Goal: Check status: Check status

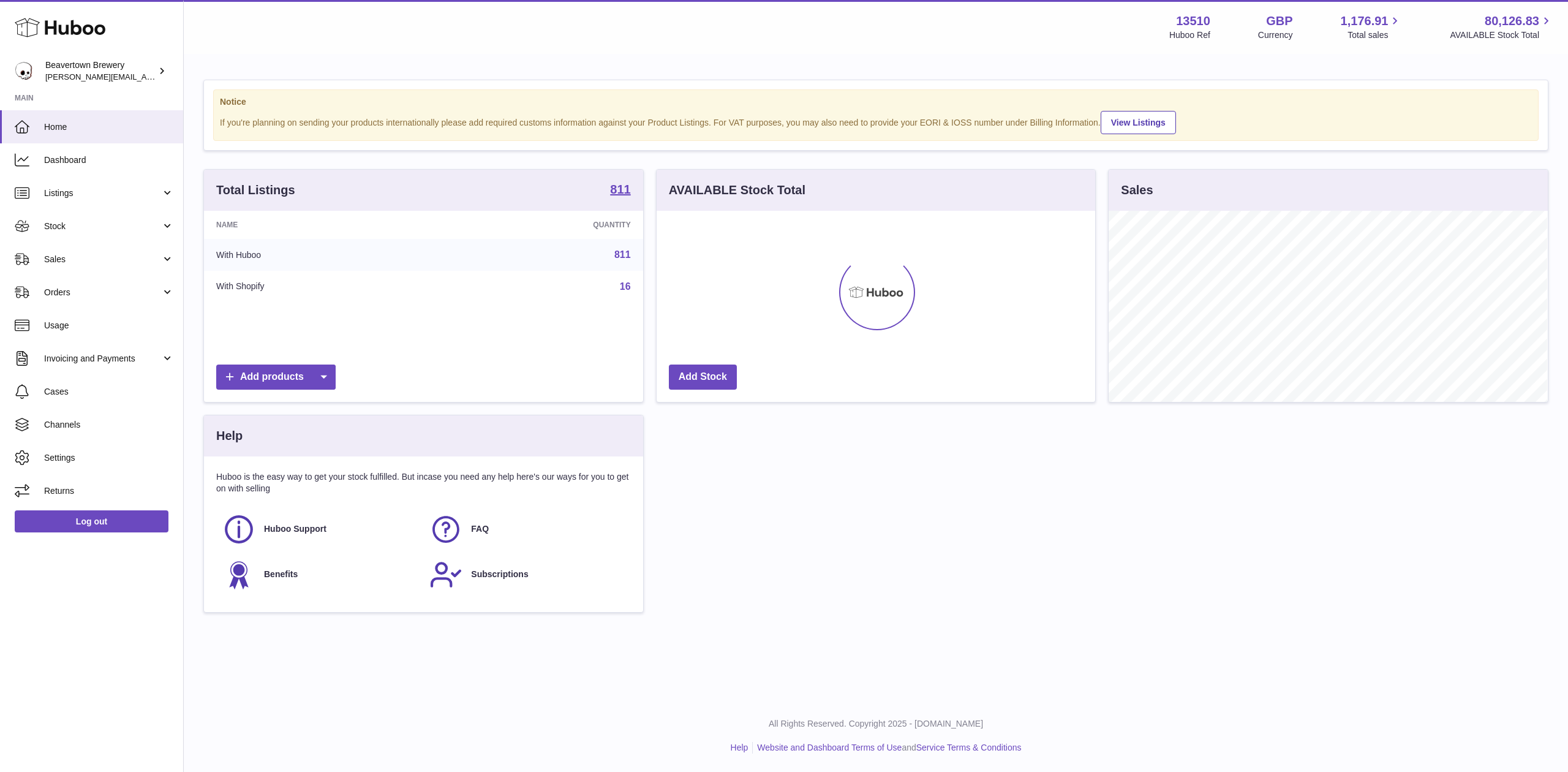
scroll to position [191, 438]
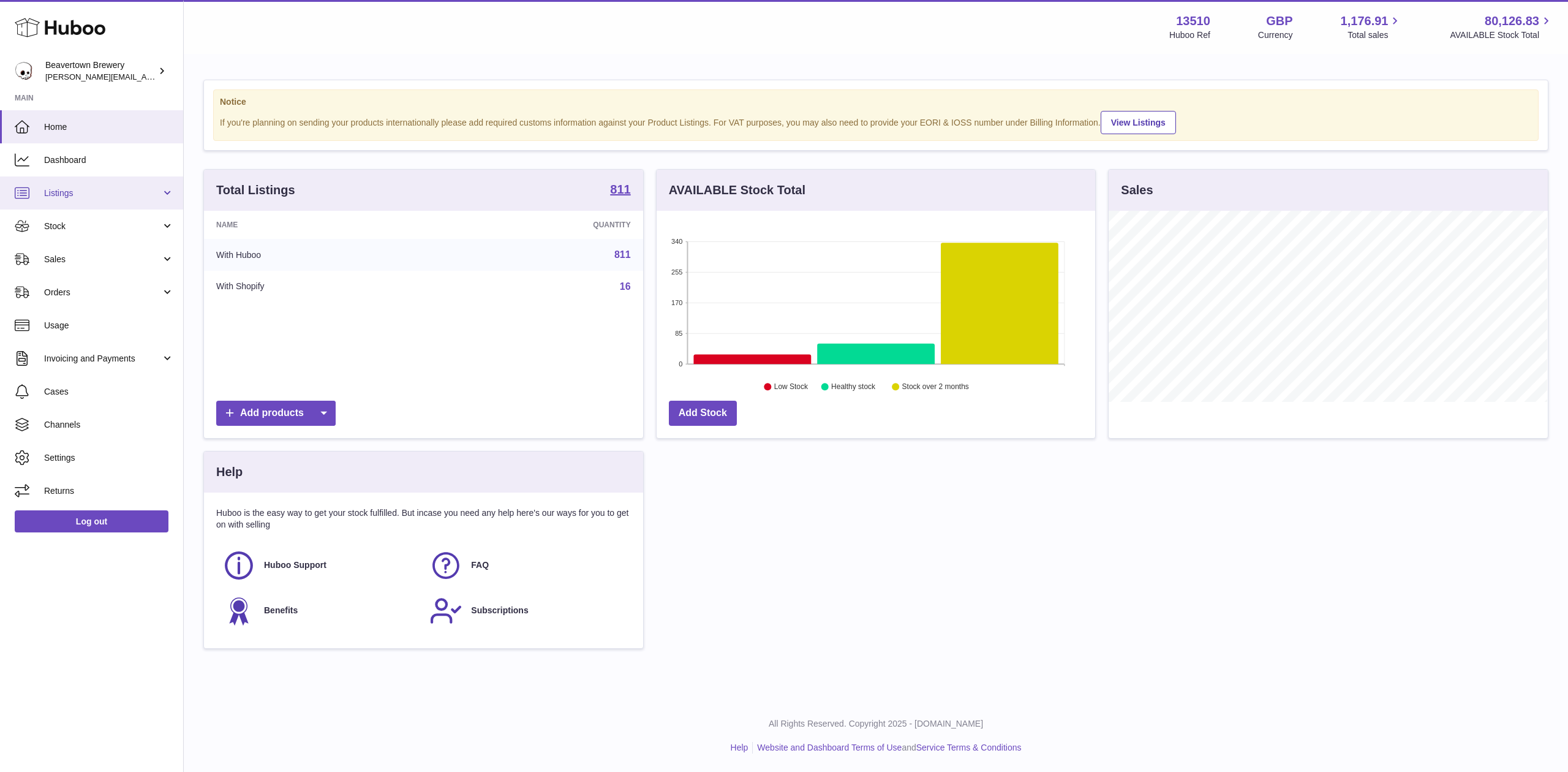
click at [81, 199] on link "Listings" at bounding box center [92, 193] width 183 height 33
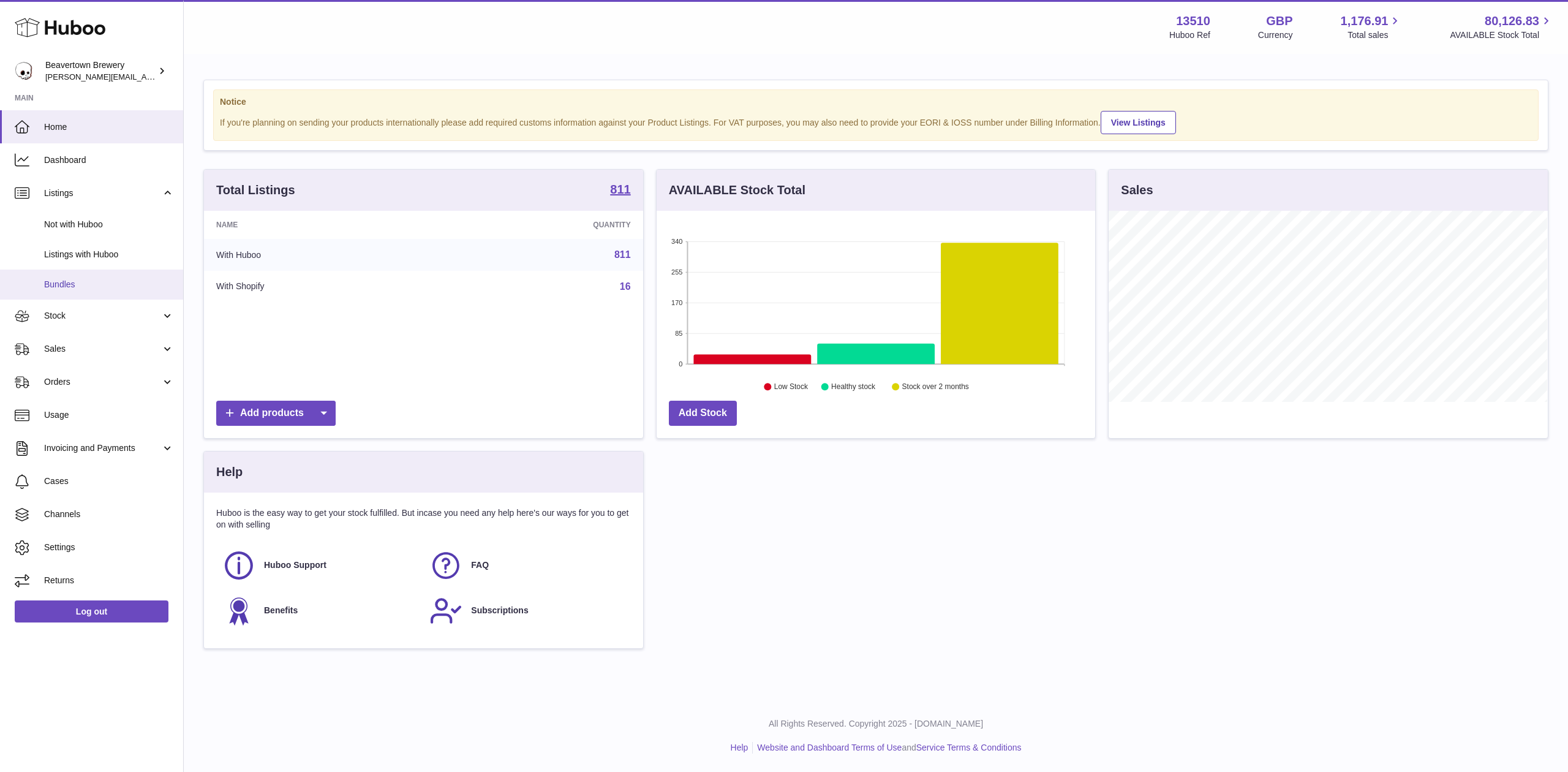
click at [87, 280] on span "Bundles" at bounding box center [109, 285] width 130 height 12
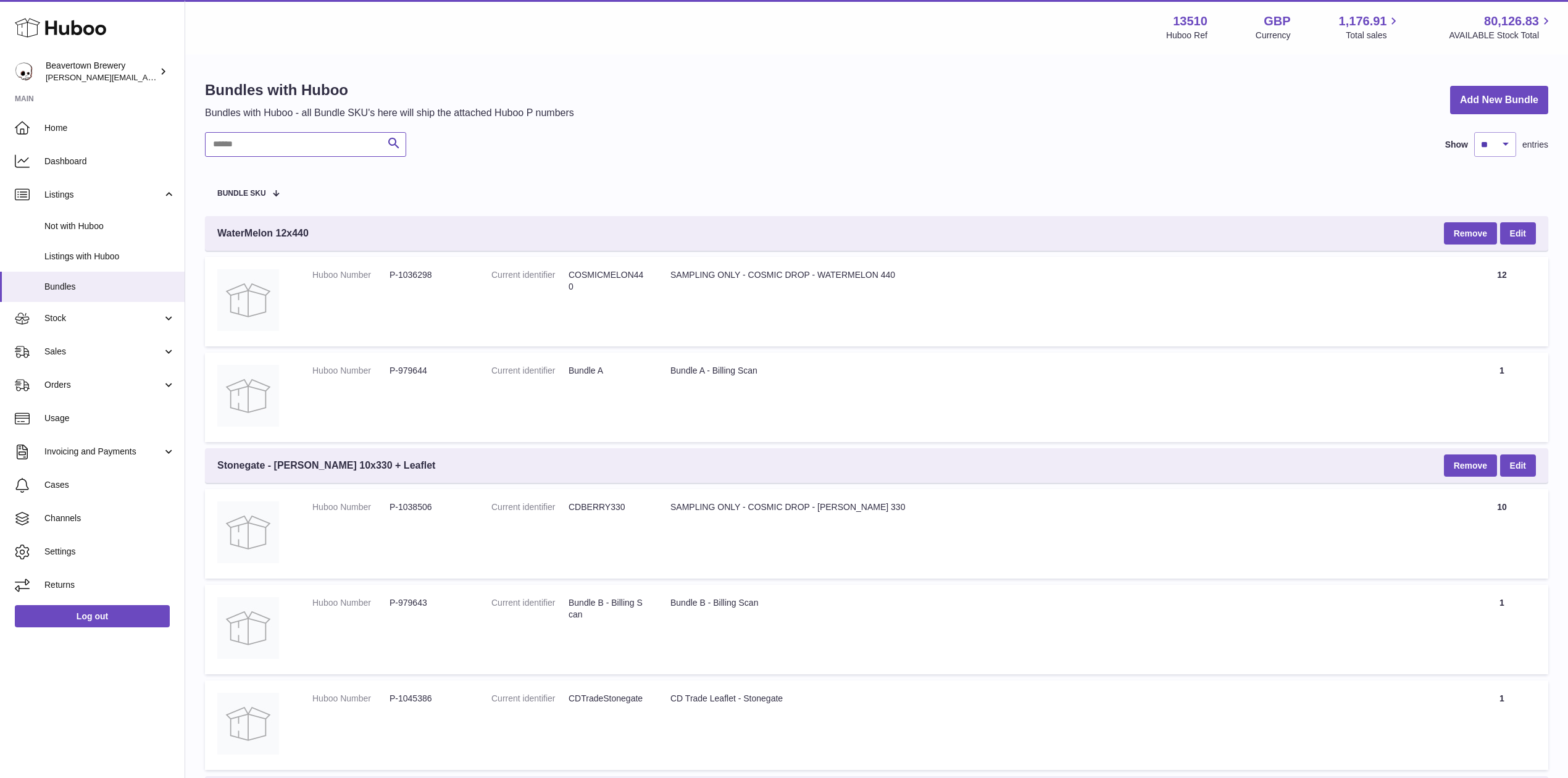
click at [277, 134] on input "text" at bounding box center [305, 144] width 201 height 24
paste input "********"
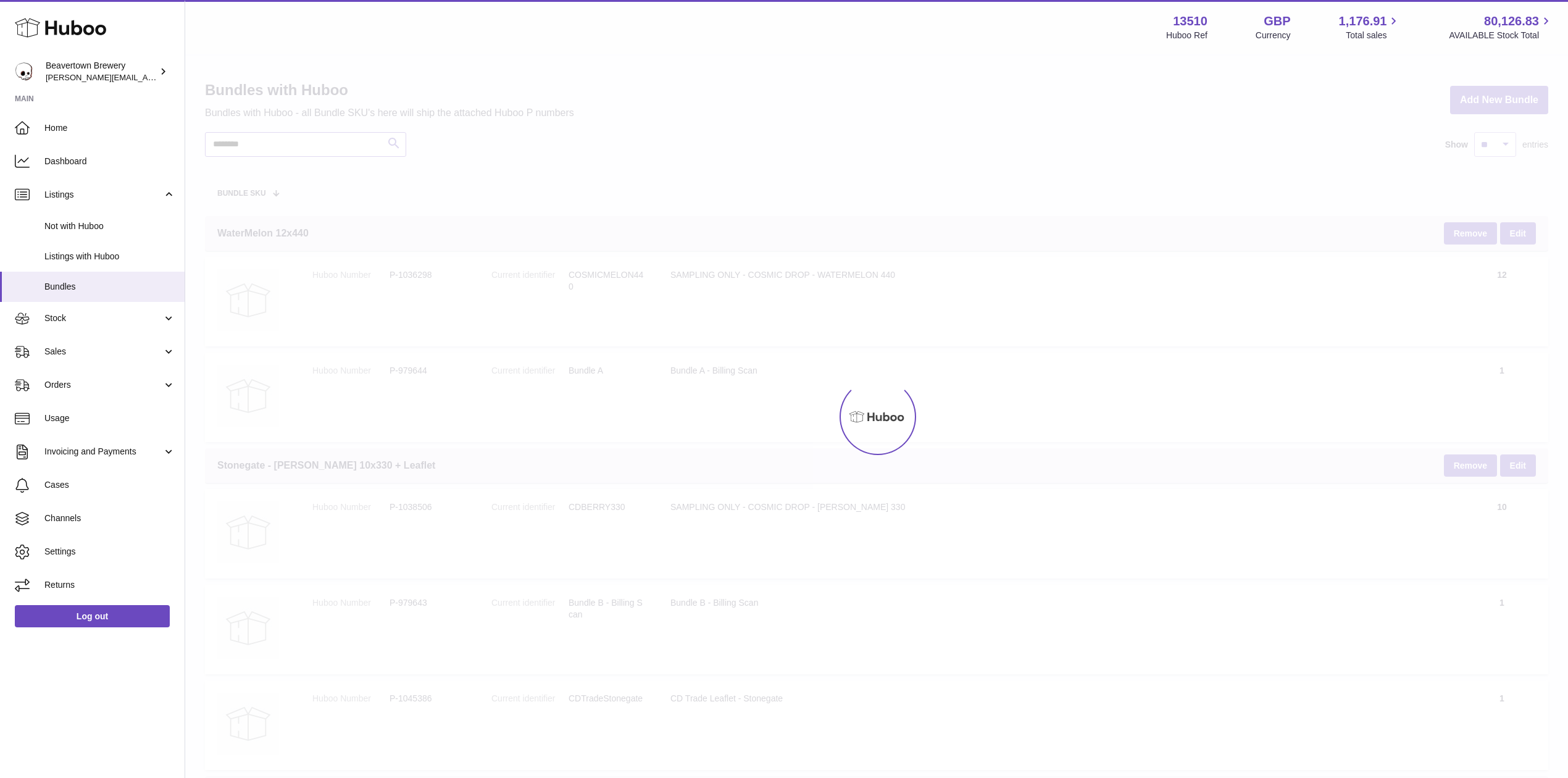
type input "********"
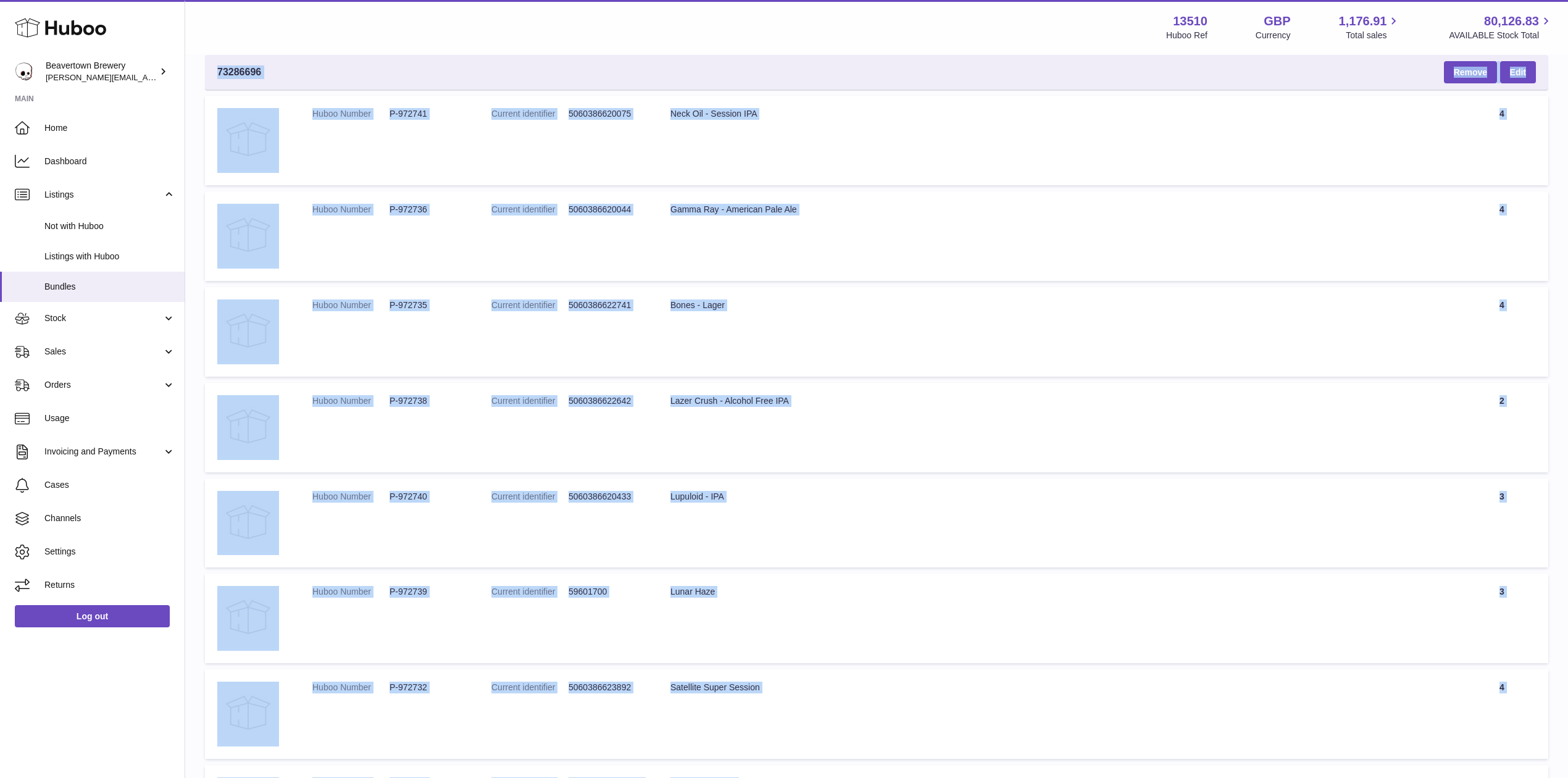
scroll to position [275, 0]
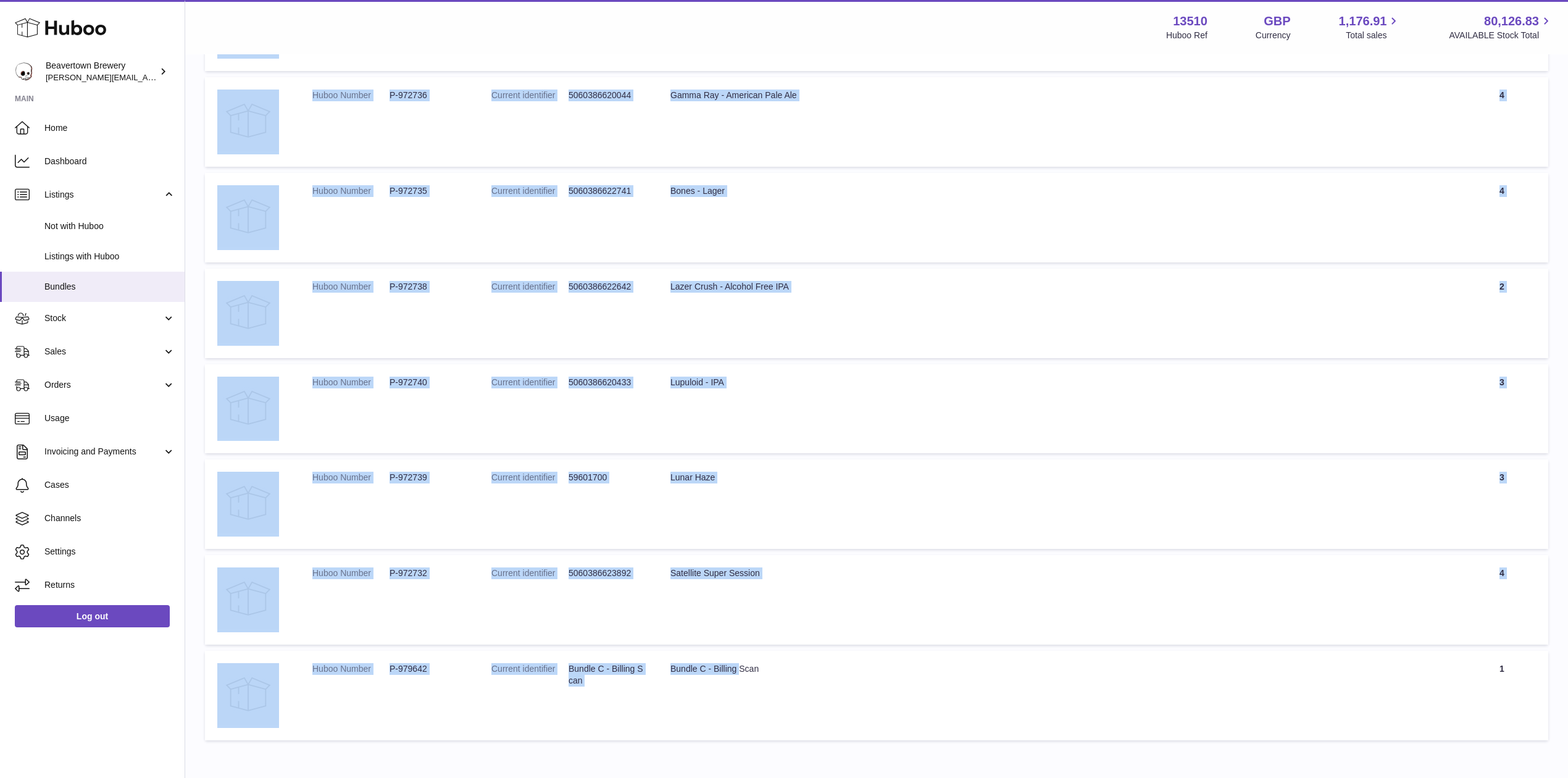
drag, startPoint x: 215, startPoint y: 228, endPoint x: 1507, endPoint y: 585, distance: 1340.4
click at [1507, 585] on tbody "73286696 Remove Edit Huboo Number P-972741 Current identifier 5060386620075 Tit…" at bounding box center [877, 340] width 1343 height 800
copy tbody "73286696 Remove Edit Huboo Number P-972741 Current identifier 5060386620075 Tit…"
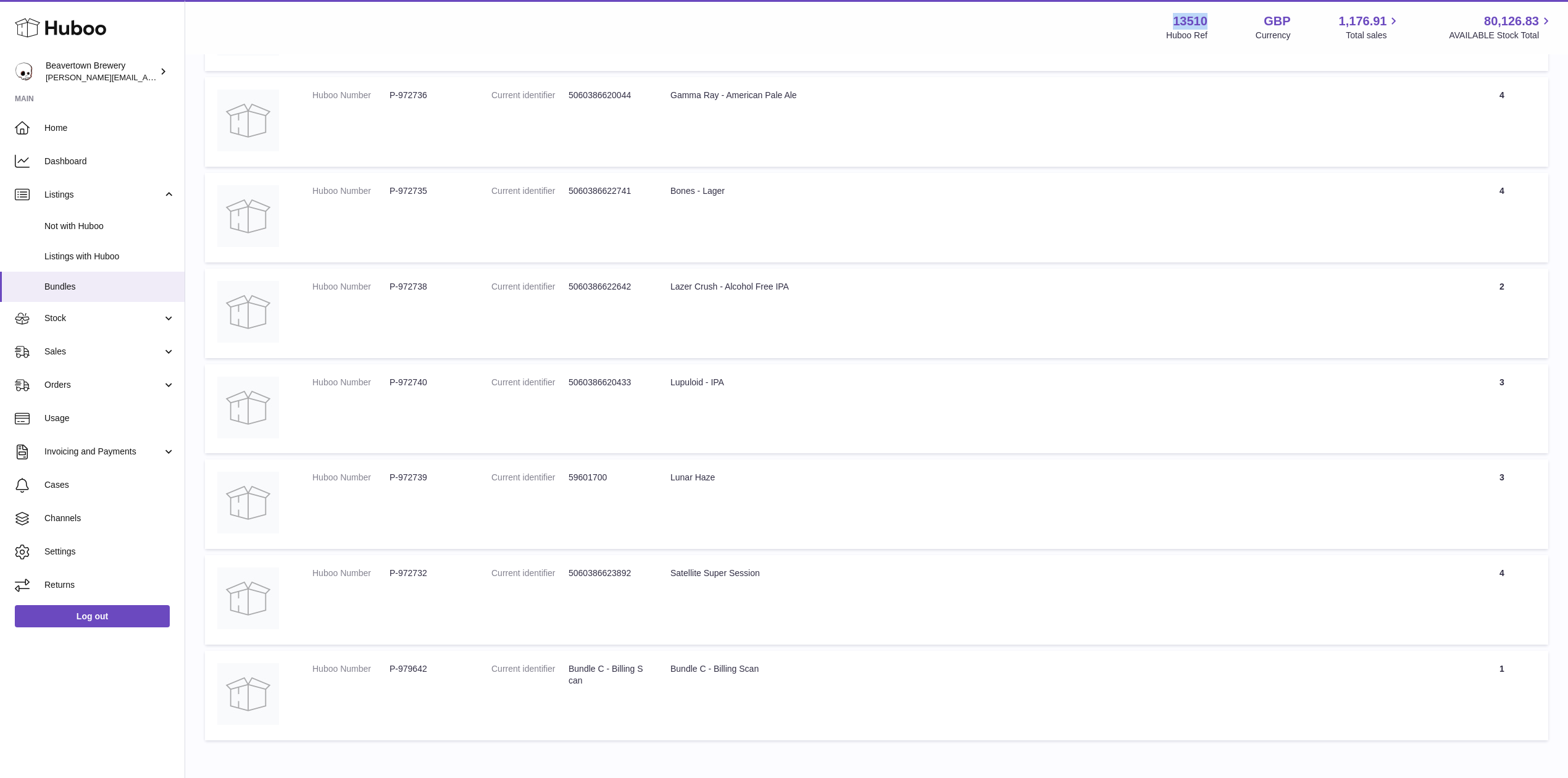
drag, startPoint x: 1211, startPoint y: 24, endPoint x: 1172, endPoint y: 16, distance: 39.8
click at [1172, 16] on div "13510 Huboo Ref GBP Currency 1,176.91 Total sales 80,126.83 AVAILABLE Stock Tot…" at bounding box center [1360, 27] width 387 height 28
copy strong "13510"
click at [75, 323] on span "Stock" at bounding box center [103, 319] width 118 height 12
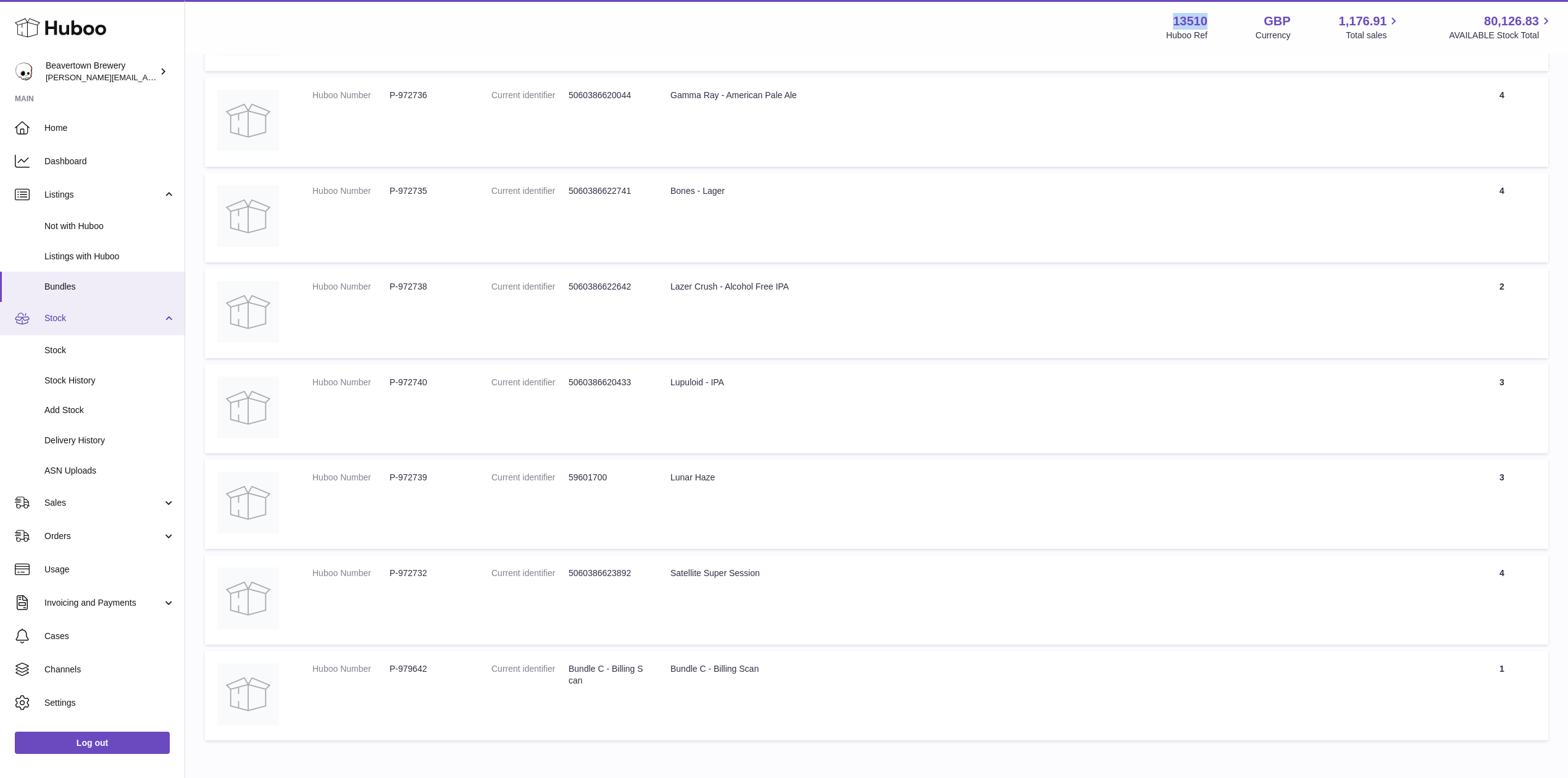
click at [67, 325] on link "Stock" at bounding box center [92, 319] width 185 height 34
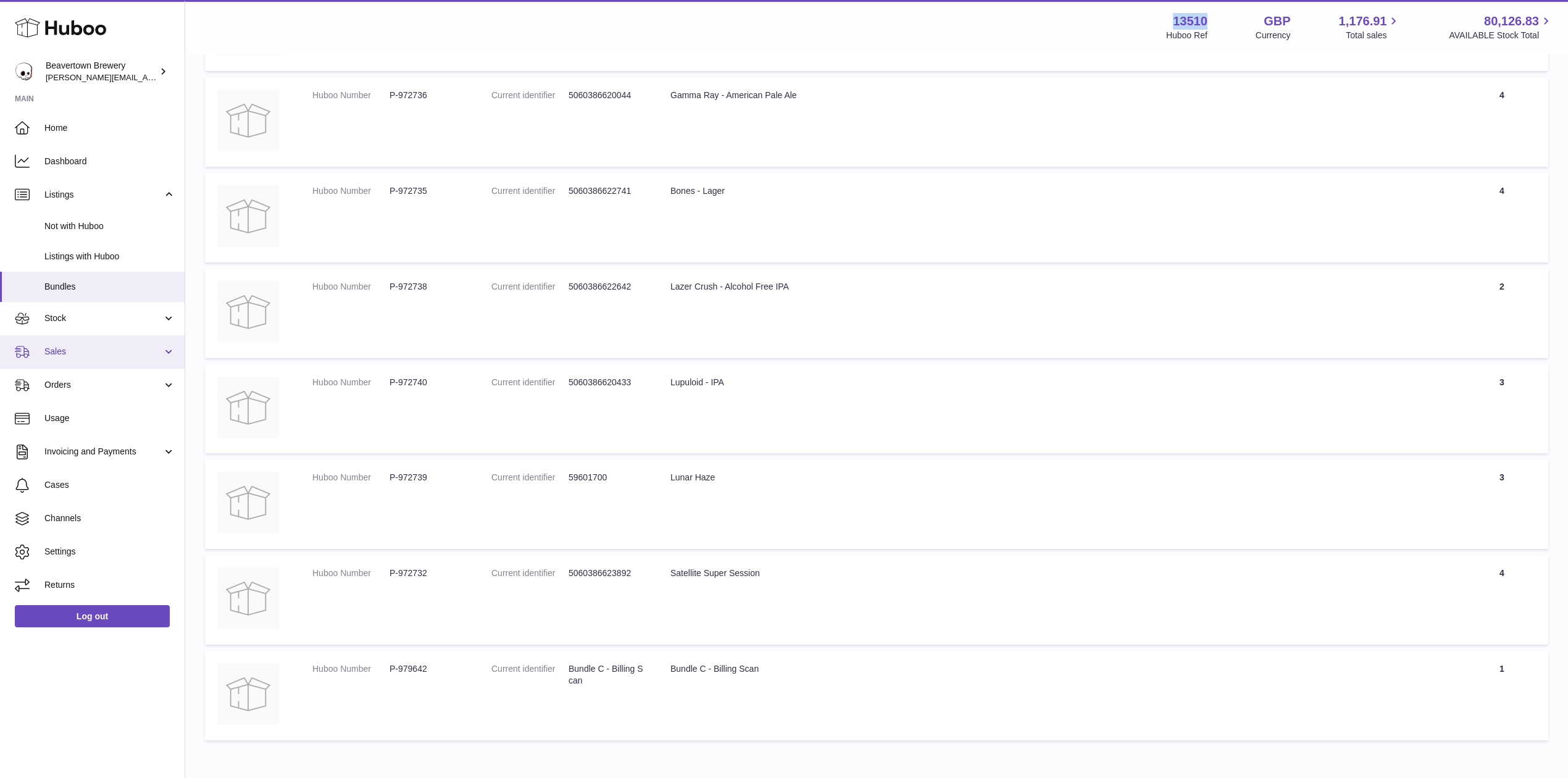
click at [79, 352] on span "Sales" at bounding box center [103, 352] width 118 height 12
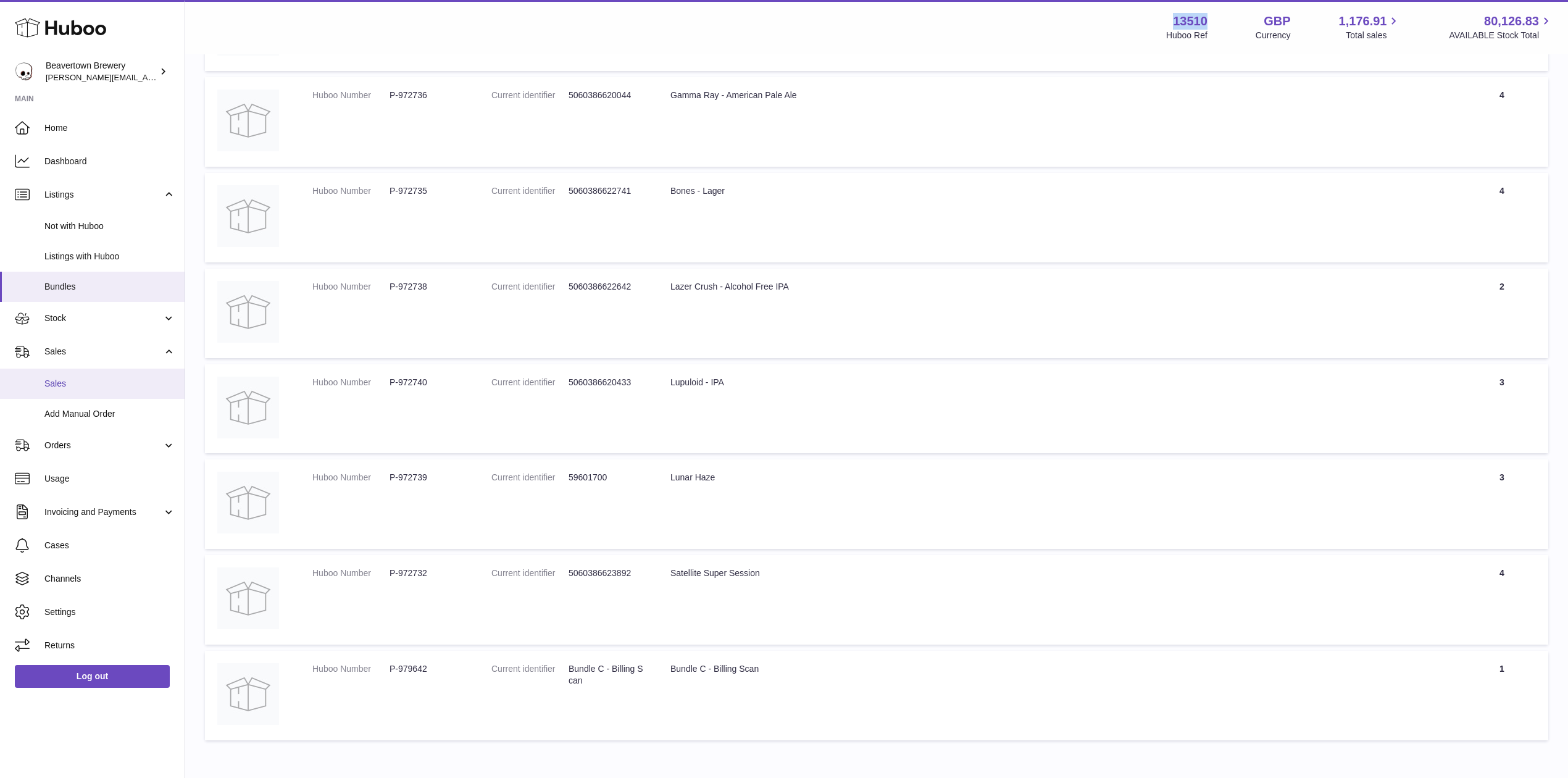
click at [79, 371] on link "Sales" at bounding box center [92, 384] width 185 height 30
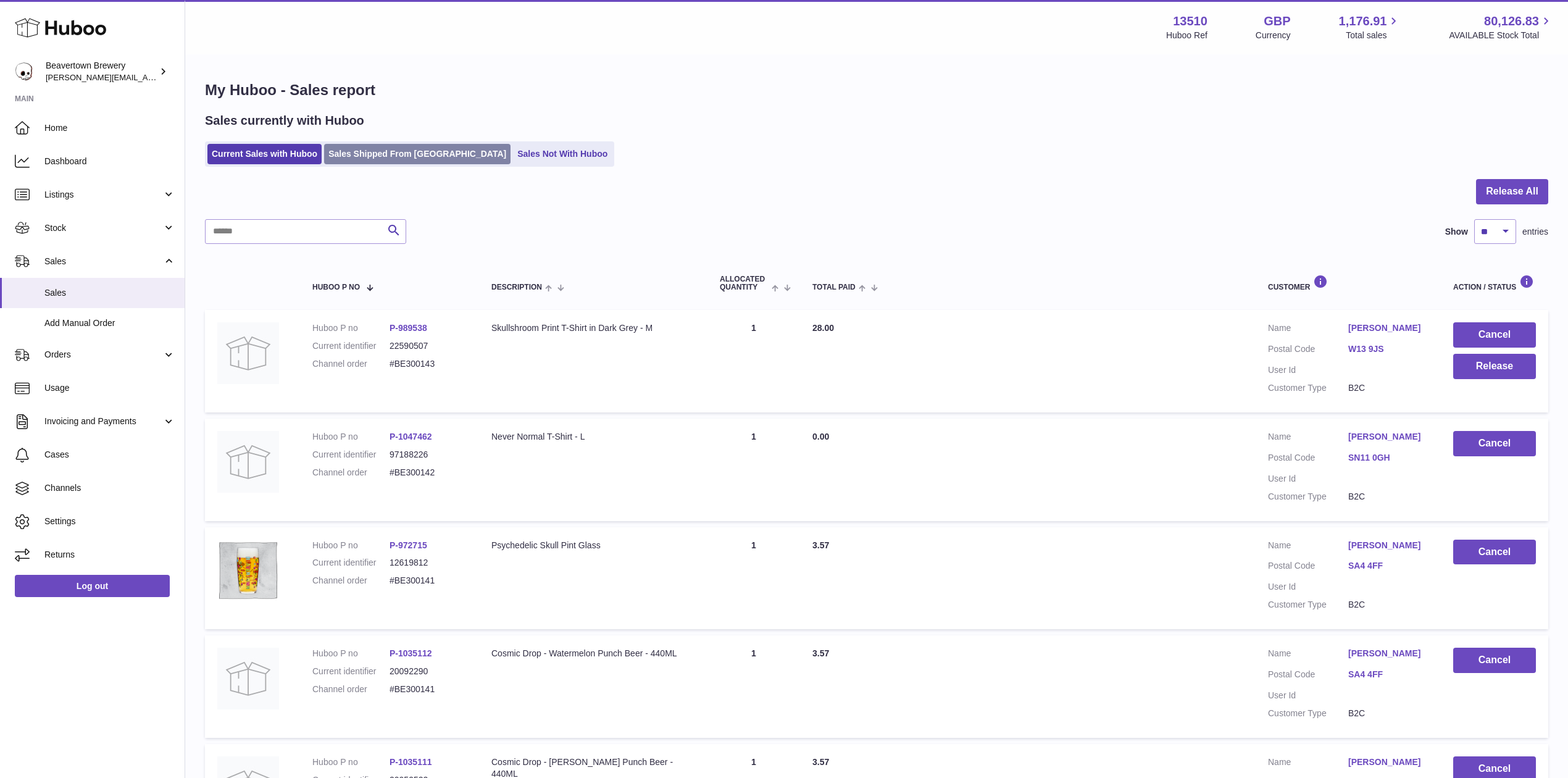
click at [390, 162] on link "Sales Shipped From [GEOGRAPHIC_DATA]" at bounding box center [417, 154] width 187 height 20
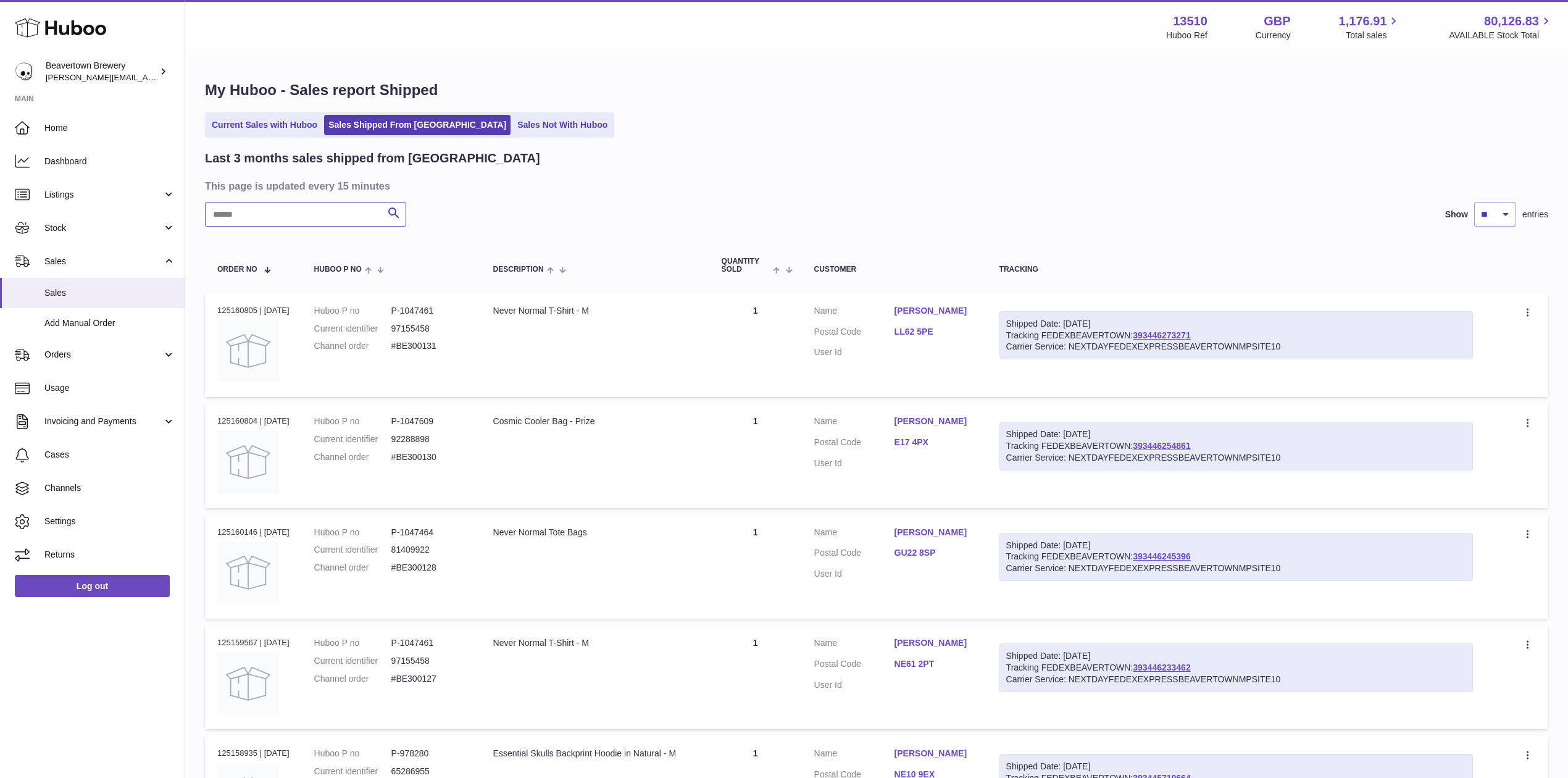
click at [340, 216] on input "text" at bounding box center [305, 214] width 201 height 24
type input "*"
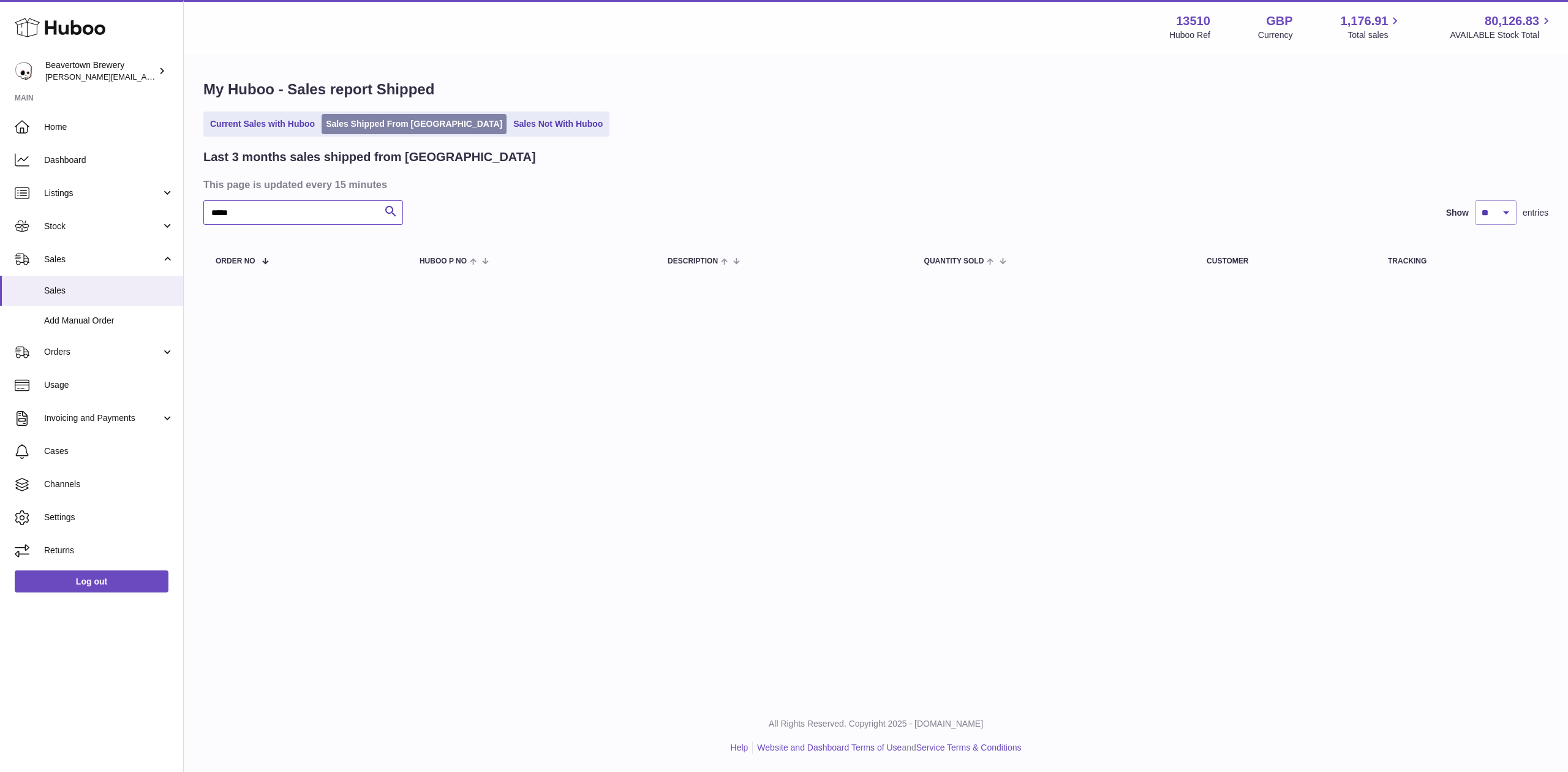
type input "*****"
click at [440, 133] on link "Sales Shipped From [GEOGRAPHIC_DATA]" at bounding box center [414, 124] width 185 height 20
click at [509, 131] on link "Sales Not With Huboo" at bounding box center [558, 124] width 98 height 20
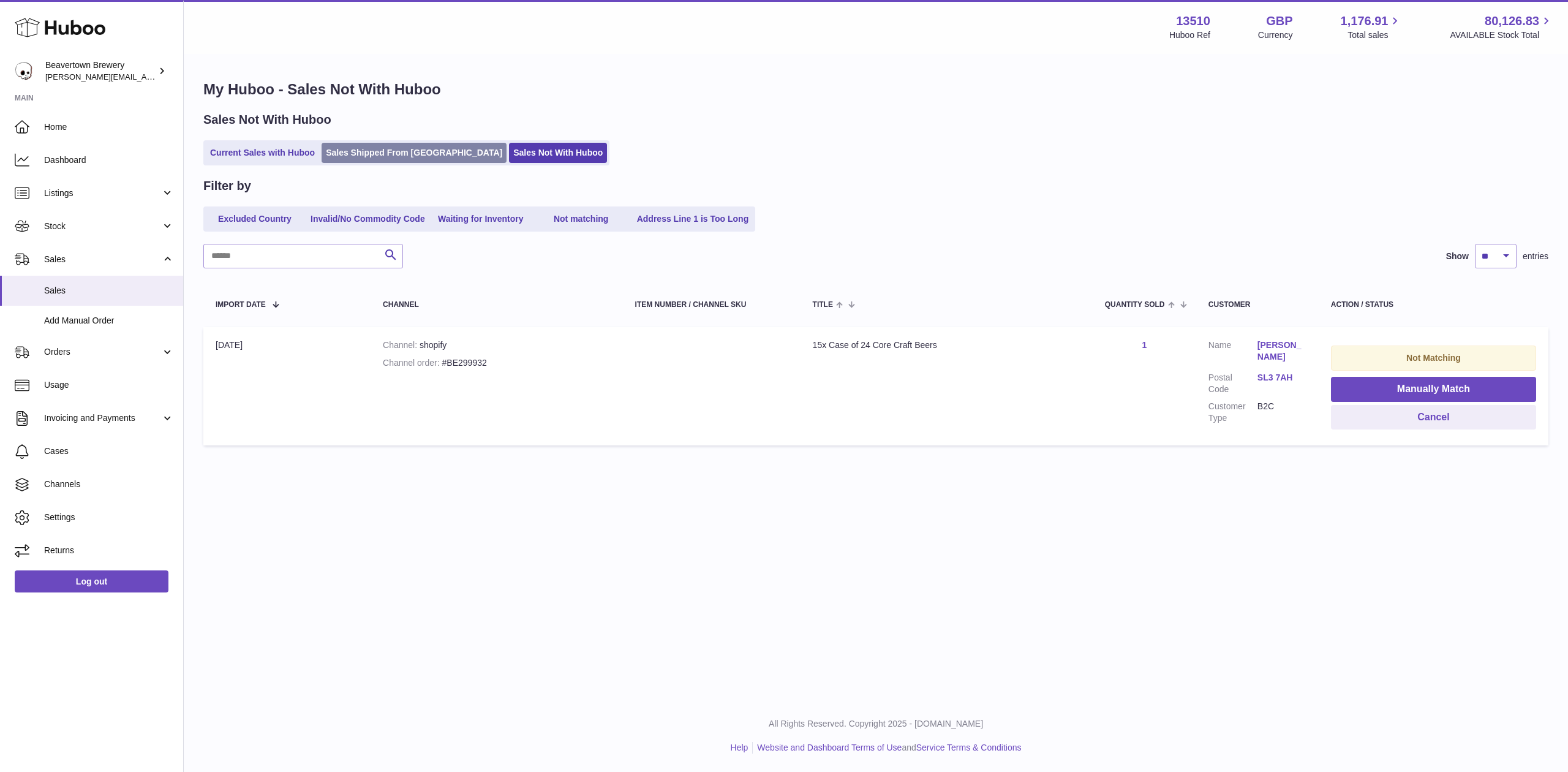
click at [368, 150] on link "Sales Shipped From [GEOGRAPHIC_DATA]" at bounding box center [414, 153] width 185 height 20
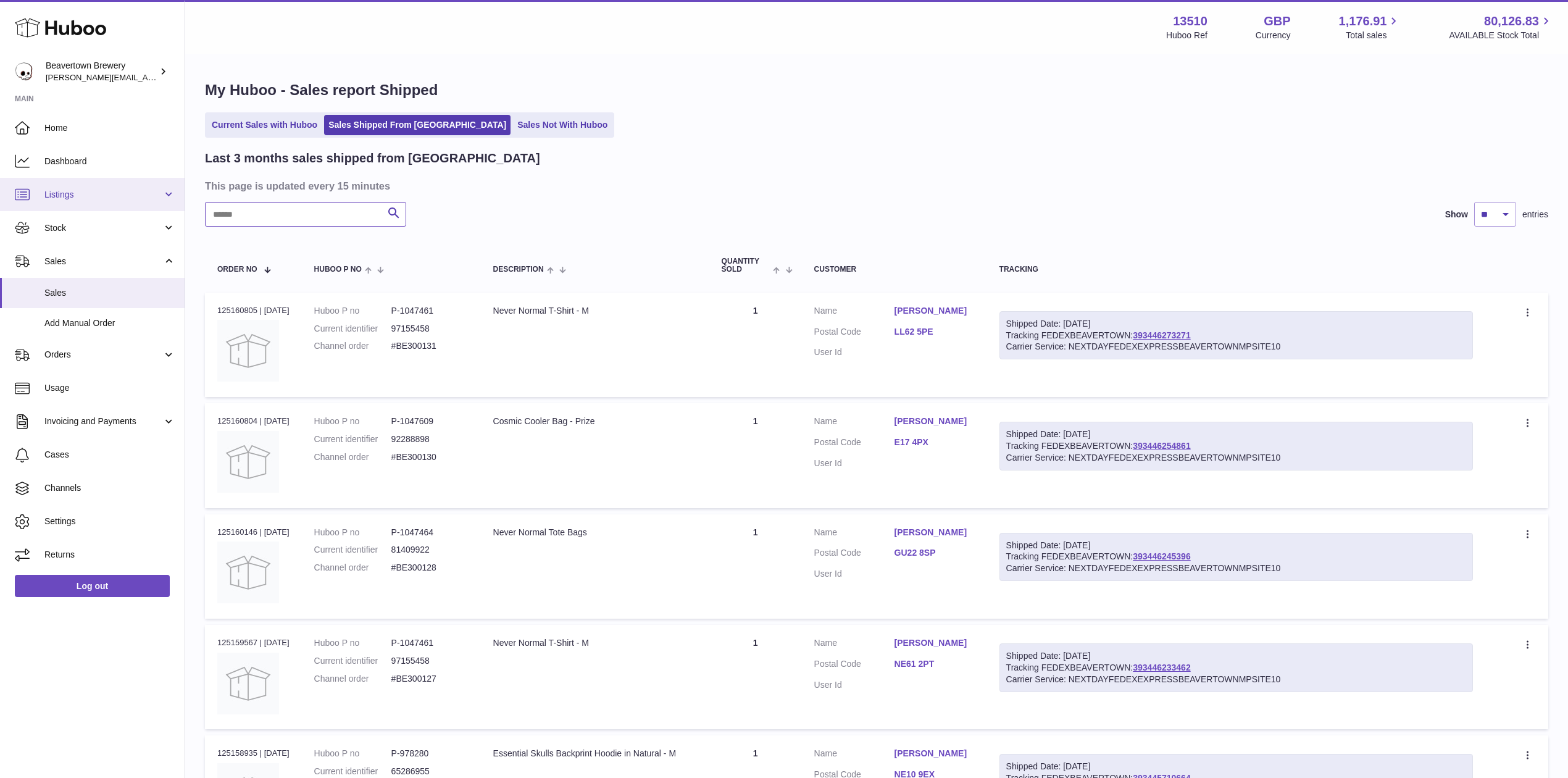
drag, startPoint x: 201, startPoint y: 201, endPoint x: 102, endPoint y: 196, distance: 99.1
click at [112, 197] on div "Huboo Beavertown Brewery Matthew.McCormack@beavertownbrewery.co.uk Main Home Da…" at bounding box center [784, 765] width 1568 height 1530
paste input "*******"
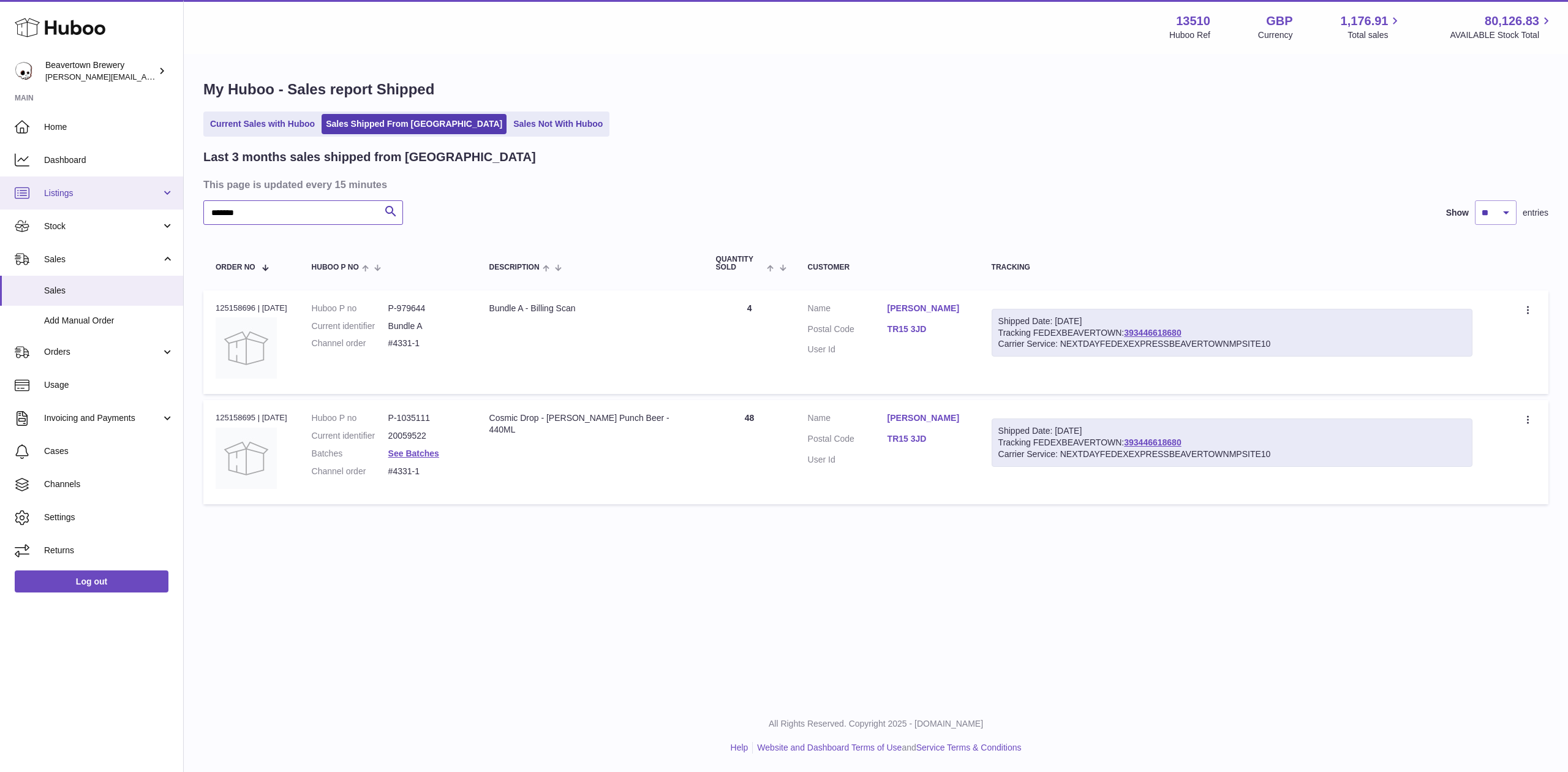
drag, startPoint x: 297, startPoint y: 215, endPoint x: 6, endPoint y: 177, distance: 293.5
click at [38, 185] on div "Huboo Beavertown Brewery Matthew.McCormack@beavertownbrewery.co.uk Main Home Da…" at bounding box center [784, 386] width 1568 height 772
paste input "text"
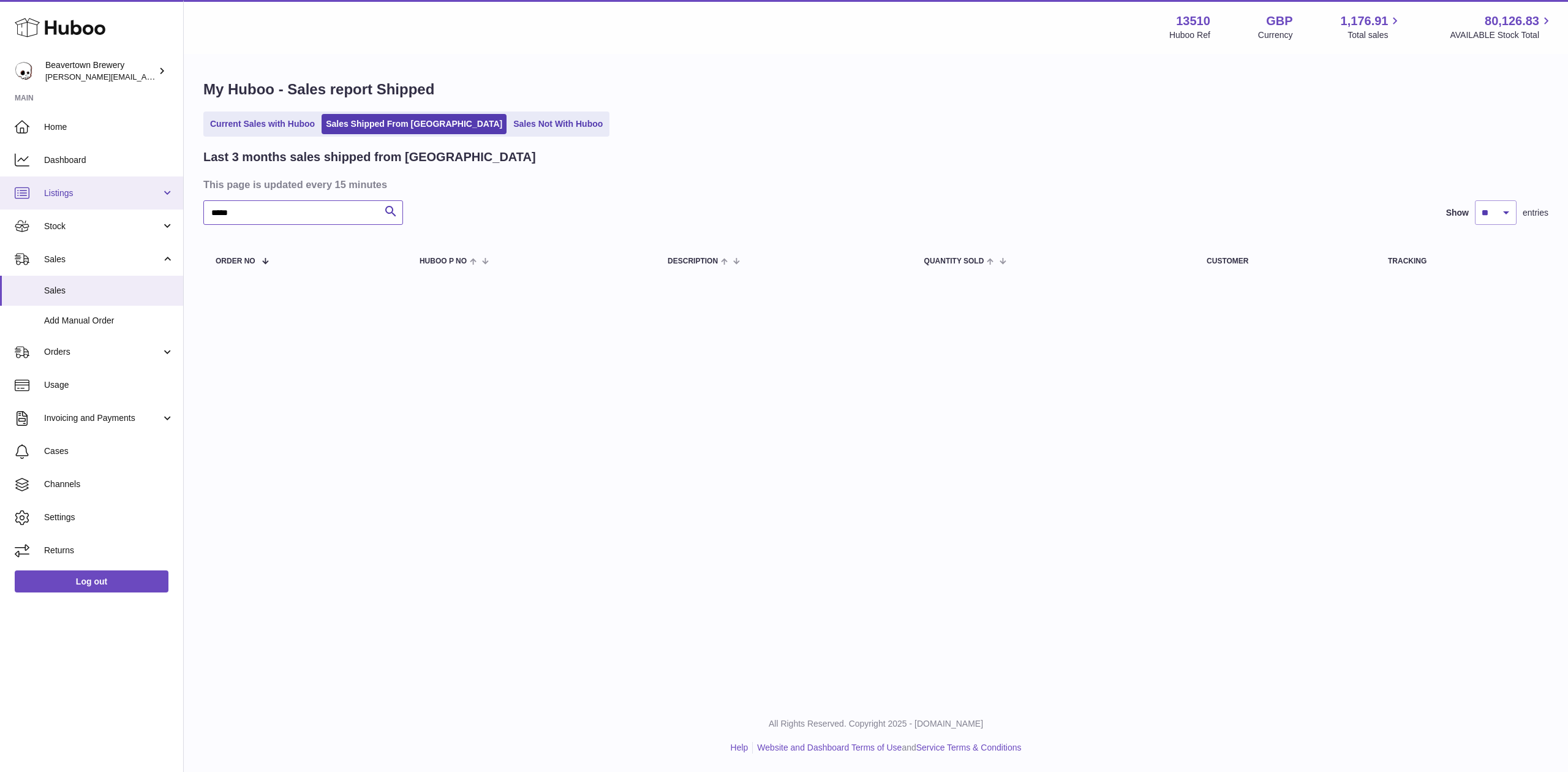
drag, startPoint x: 334, startPoint y: 215, endPoint x: 0, endPoint y: 179, distance: 335.9
click at [0, 179] on div "Huboo Beavertown Brewery Matthew.McCormack@beavertownbrewery.co.uk Main Home Da…" at bounding box center [784, 386] width 1568 height 772
paste input "text"
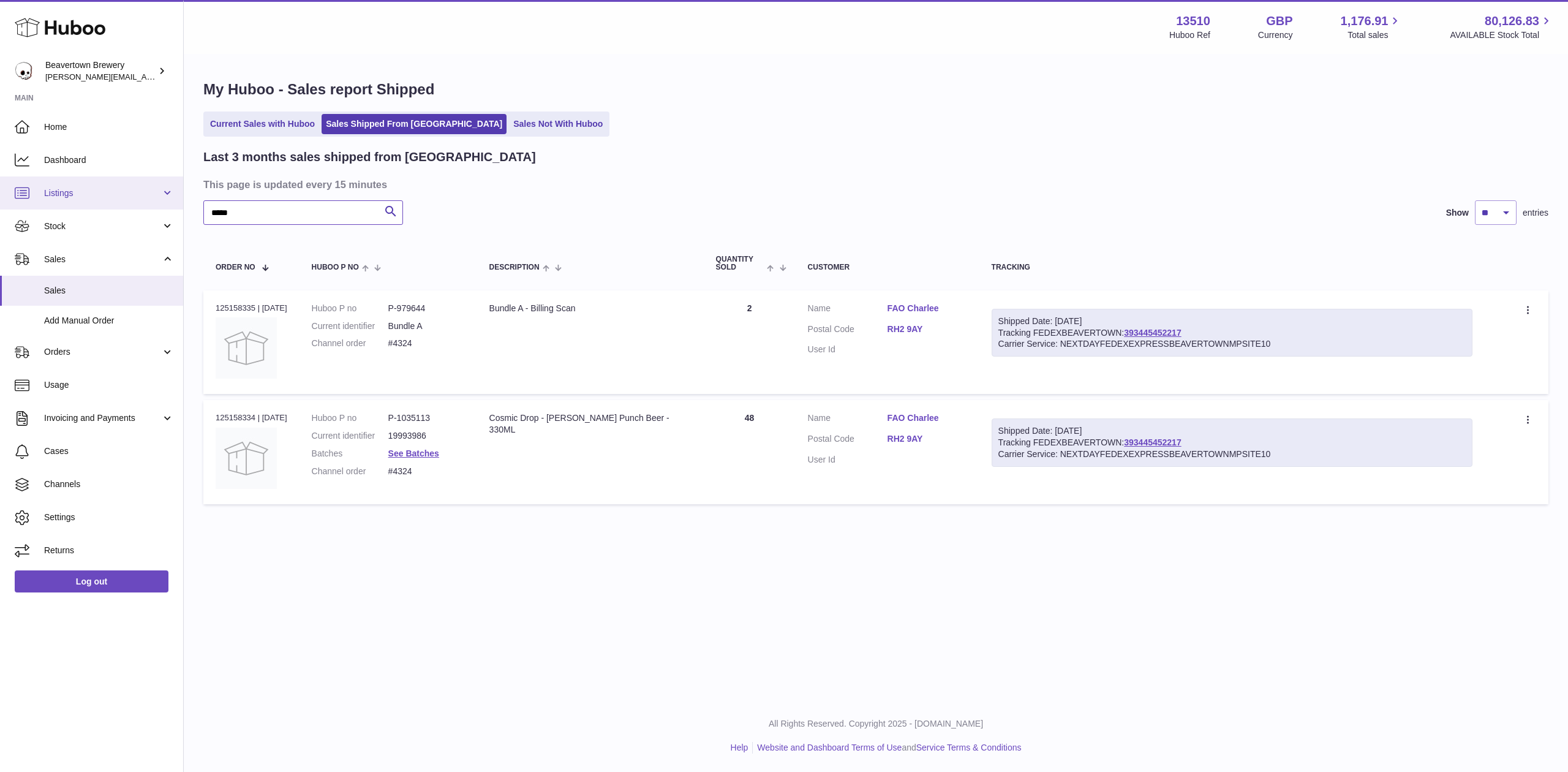
drag, startPoint x: 287, startPoint y: 214, endPoint x: 77, endPoint y: 198, distance: 210.6
click at [86, 199] on div "Huboo Beavertown Brewery Matthew.McCormack@beavertownbrewery.co.uk Main Home Da…" at bounding box center [784, 386] width 1568 height 772
paste input "text"
type input "*****"
drag, startPoint x: 1174, startPoint y: 334, endPoint x: 466, endPoint y: 187, distance: 723.1
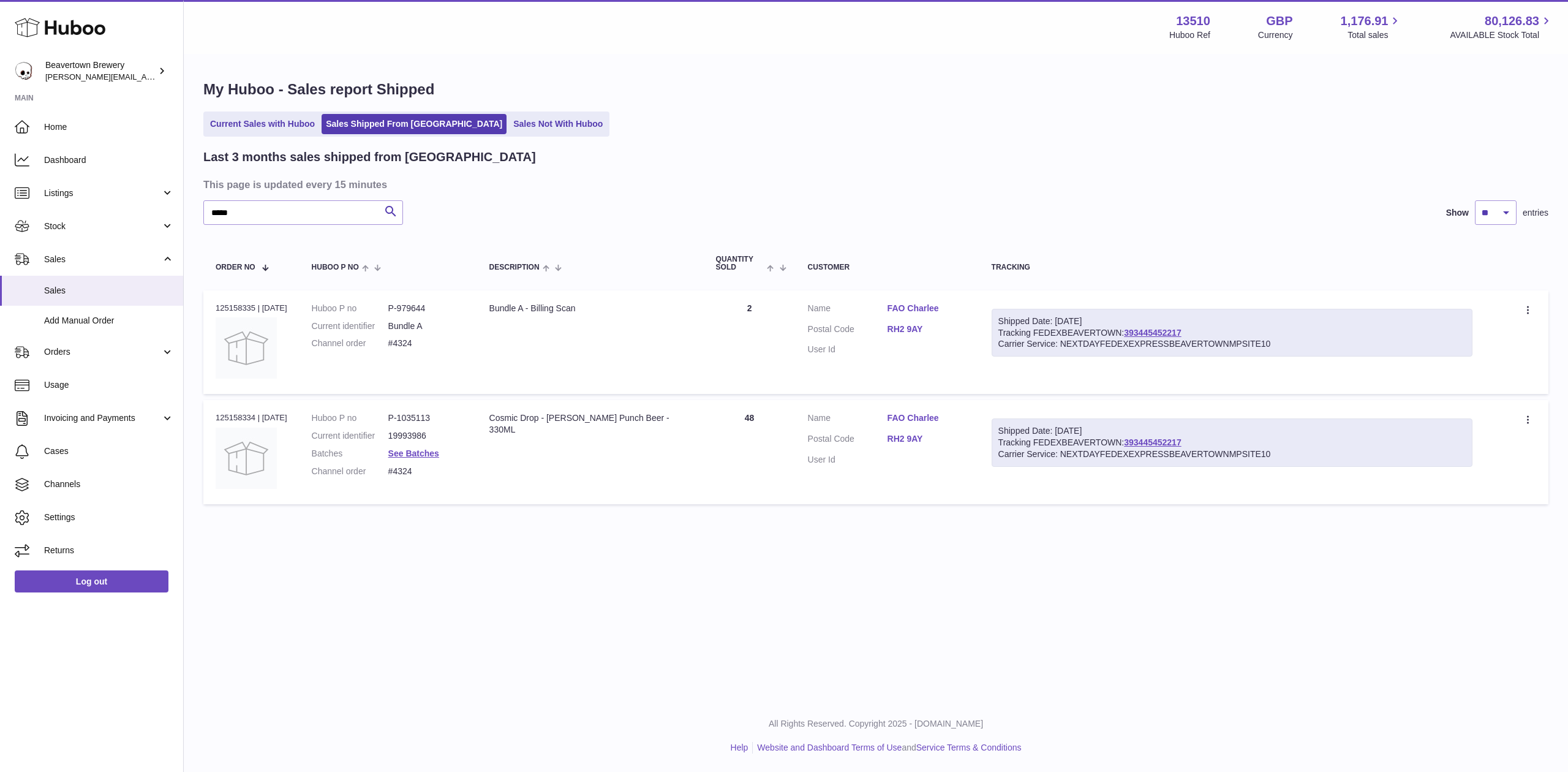
click at [622, 204] on div "***** Search Show ** ** ** entries" at bounding box center [876, 212] width 1345 height 24
click at [273, 192] on div "Last 3 months sales shipped from Huboo This page is updated every 15 minutes **…" at bounding box center [876, 329] width 1345 height 361
click at [284, 200] on input "*****" at bounding box center [303, 212] width 200 height 24
click at [325, 1] on div "Menu Huboo 13510 Huboo Ref GBP Currency 1,176.91 Total sales 80,126.83 AVAILABL…" at bounding box center [876, 27] width 1384 height 54
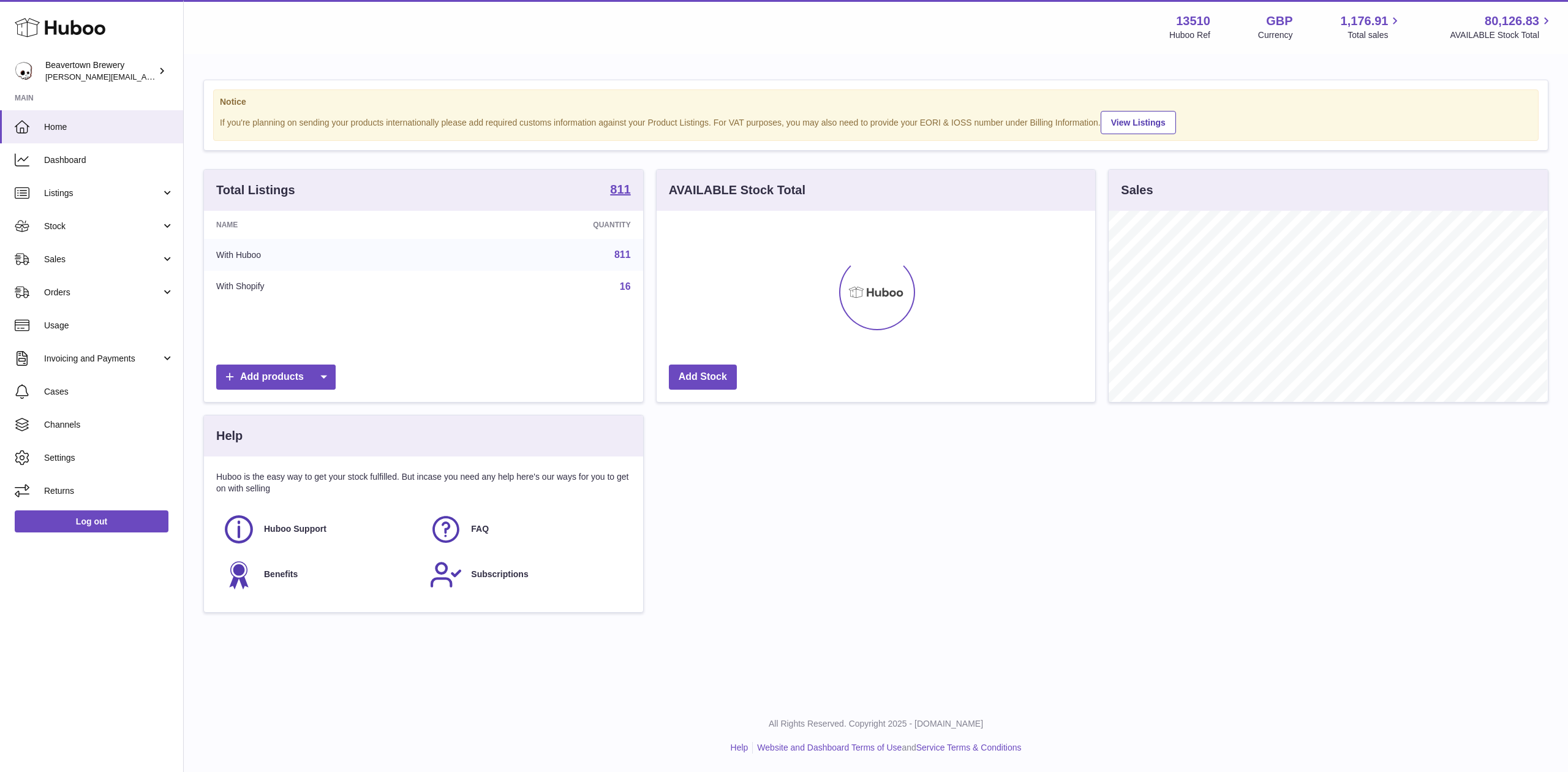
scroll to position [191, 438]
click at [79, 267] on link "Sales" at bounding box center [92, 259] width 183 height 33
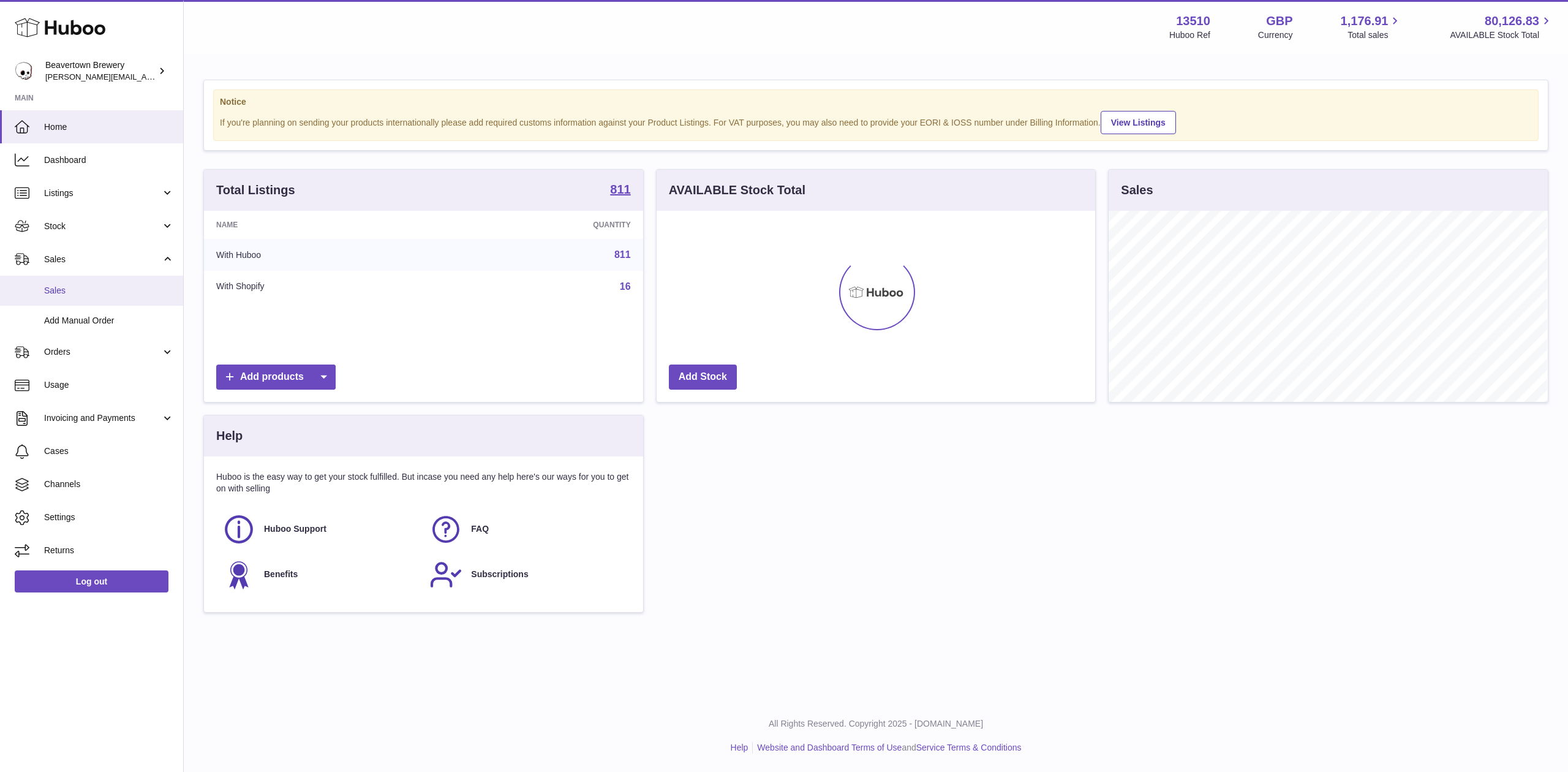
click at [101, 280] on link "Sales" at bounding box center [92, 291] width 183 height 30
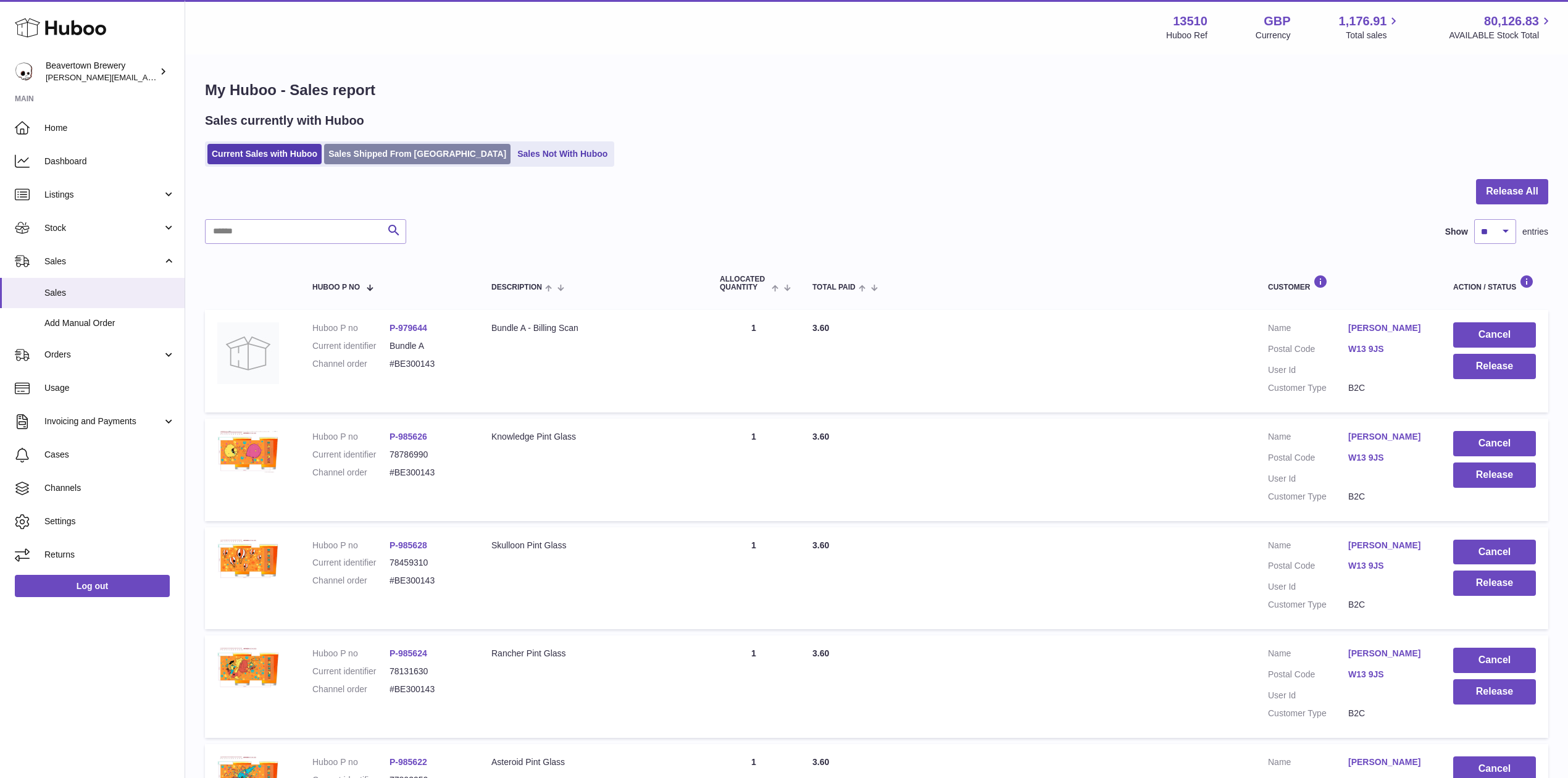
click at [353, 147] on link "Sales Shipped From [GEOGRAPHIC_DATA]" at bounding box center [417, 154] width 187 height 20
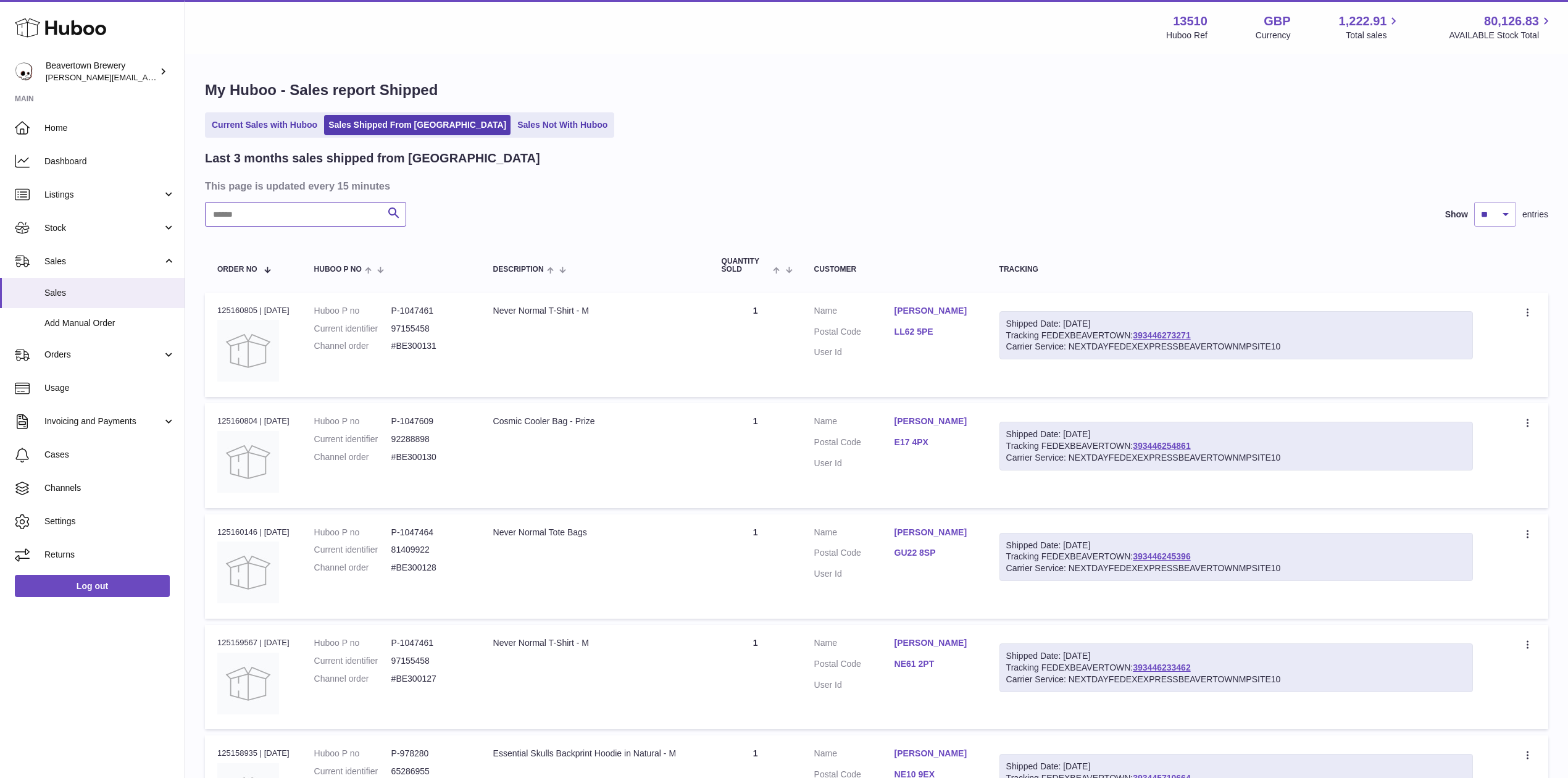
click at [280, 218] on input "text" at bounding box center [305, 214] width 201 height 24
paste input "*******"
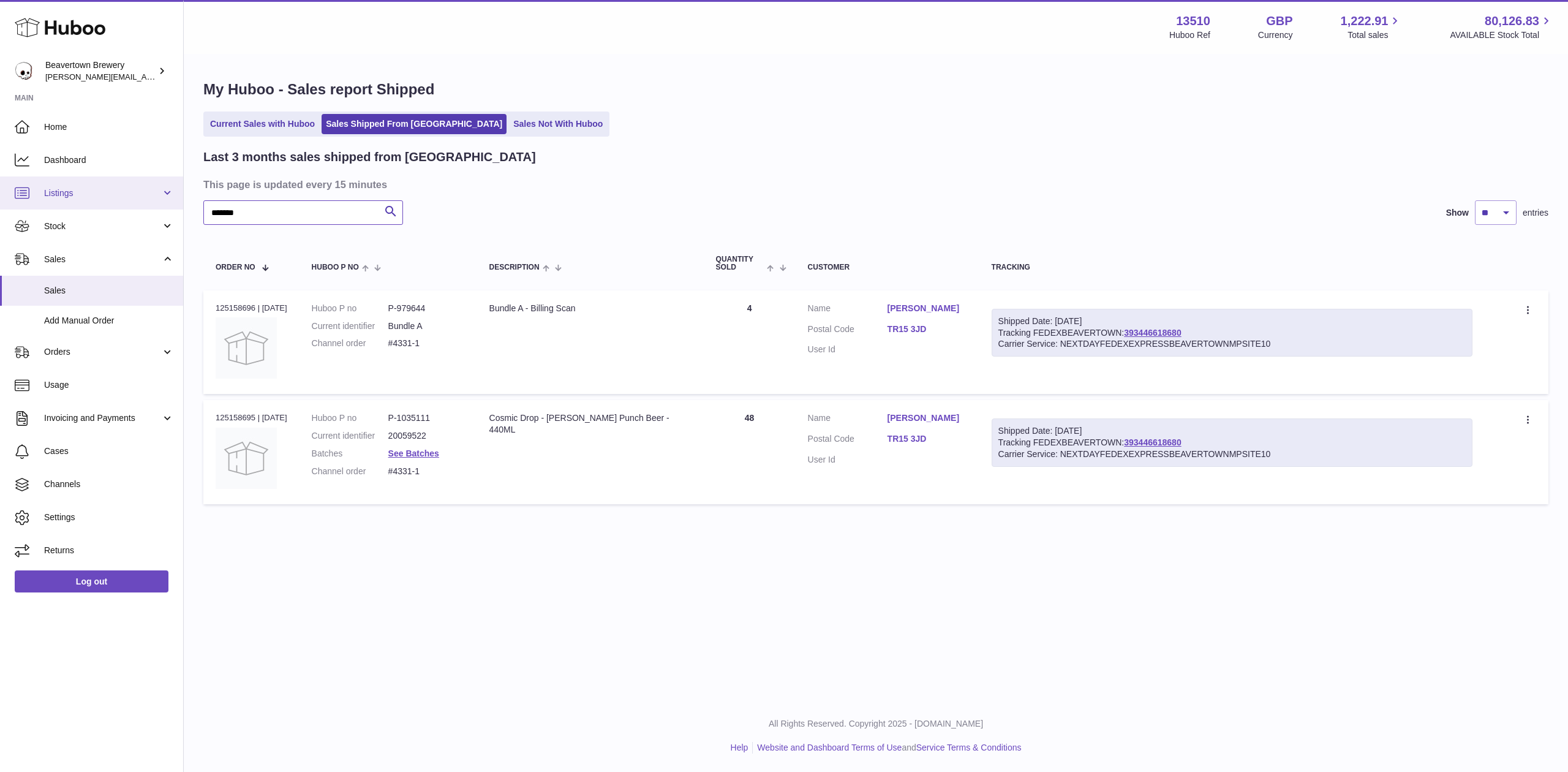
drag, startPoint x: 285, startPoint y: 211, endPoint x: 93, endPoint y: 194, distance: 192.8
click at [94, 194] on div "Huboo Beavertown Brewery [PERSON_NAME][EMAIL_ADDRESS][PERSON_NAME][DOMAIN_NAME]…" at bounding box center [784, 386] width 1568 height 772
paste input "text"
drag, startPoint x: 324, startPoint y: 206, endPoint x: 0, endPoint y: 145, distance: 329.7
click at [0, 169] on div "Huboo Beavertown Brewery [PERSON_NAME][EMAIL_ADDRESS][PERSON_NAME][DOMAIN_NAME]…" at bounding box center [784, 386] width 1568 height 772
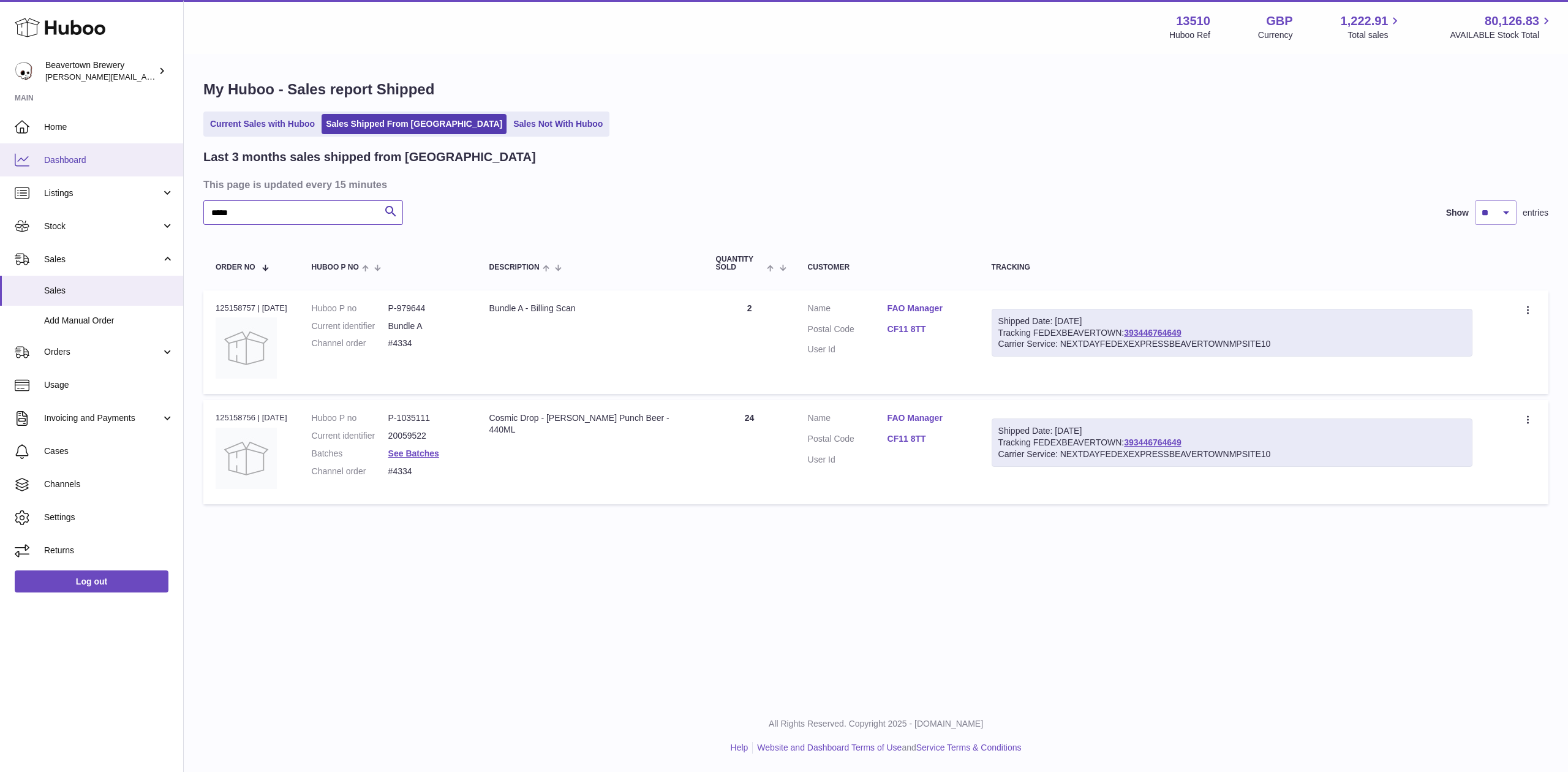
paste input "text"
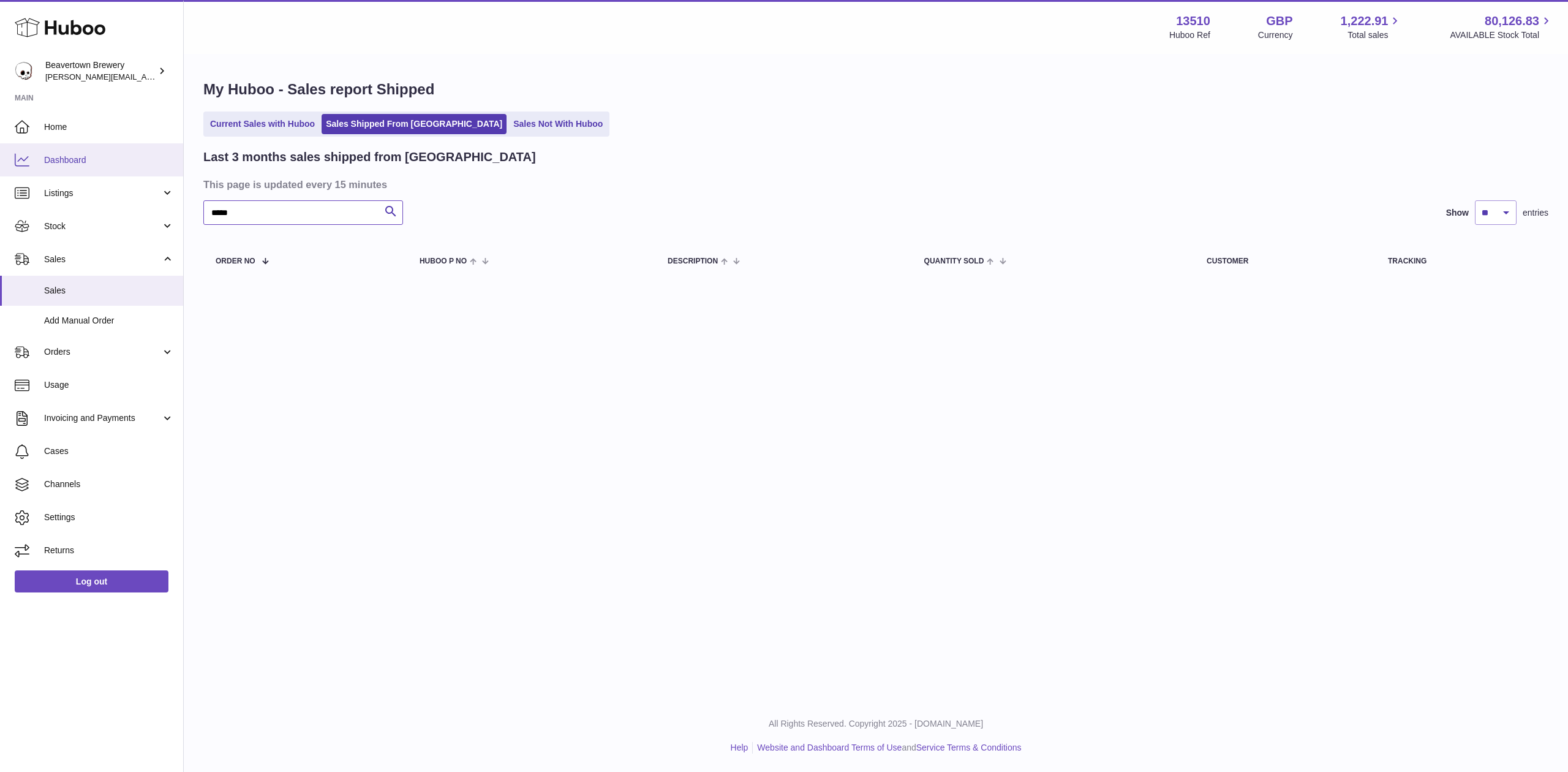
drag, startPoint x: 271, startPoint y: 210, endPoint x: 0, endPoint y: 147, distance: 278.2
click at [0, 168] on div "Huboo Beavertown Brewery [PERSON_NAME][EMAIL_ADDRESS][PERSON_NAME][DOMAIN_NAME]…" at bounding box center [784, 386] width 1568 height 772
paste input "text"
click at [294, 221] on input "*****" at bounding box center [303, 212] width 200 height 24
click at [280, 106] on div "My Huboo - Sales report Shipped Current Sales with Huboo Sales Shipped From [GE…" at bounding box center [876, 181] width 1384 height 253
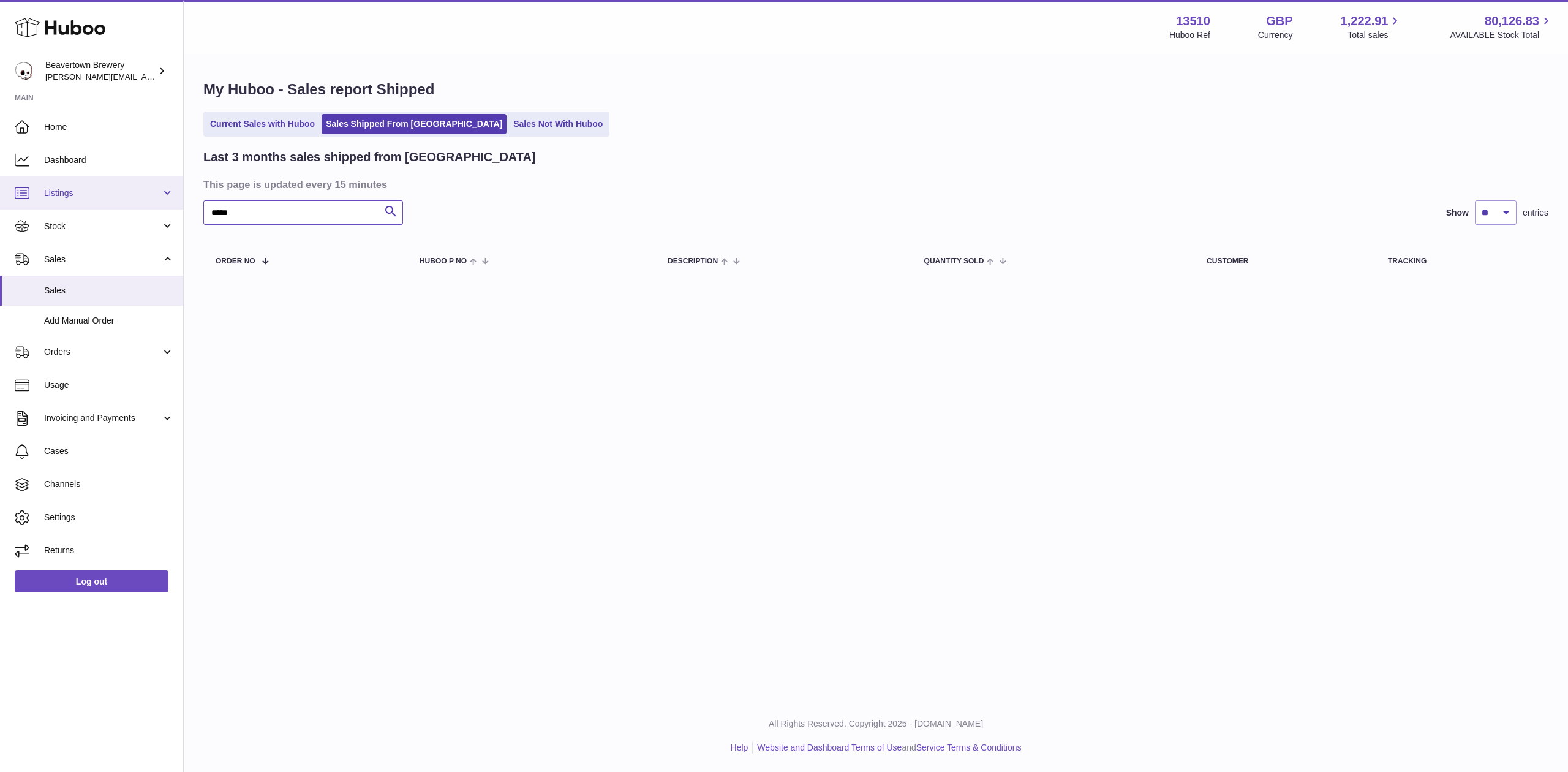
drag, startPoint x: 309, startPoint y: 207, endPoint x: 37, endPoint y: 181, distance: 273.2
click at [94, 189] on div "Huboo Beavertown Brewery [PERSON_NAME][EMAIL_ADDRESS][PERSON_NAME][DOMAIN_NAME]…" at bounding box center [784, 386] width 1568 height 772
paste input "text"
drag, startPoint x: 309, startPoint y: 206, endPoint x: 104, endPoint y: 180, distance: 206.6
click at [104, 180] on div "Huboo Beavertown Brewery [PERSON_NAME][EMAIL_ADDRESS][PERSON_NAME][DOMAIN_NAME]…" at bounding box center [784, 386] width 1568 height 772
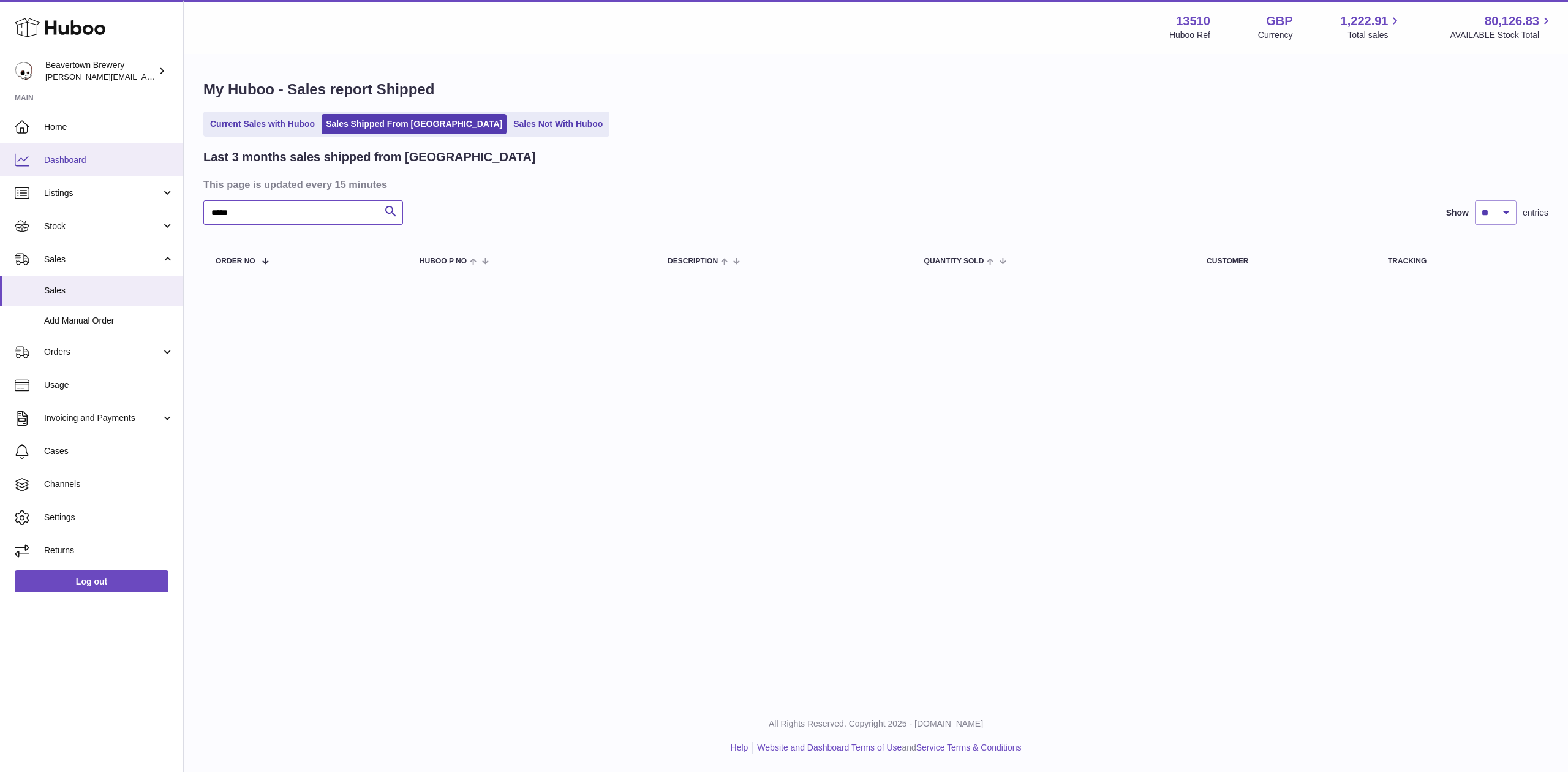
paste input "text"
drag, startPoint x: 266, startPoint y: 211, endPoint x: 81, endPoint y: 185, distance: 186.8
click at [89, 187] on div "Huboo Beavertown Brewery [PERSON_NAME][EMAIL_ADDRESS][PERSON_NAME][DOMAIN_NAME]…" at bounding box center [784, 386] width 1568 height 772
paste input "text"
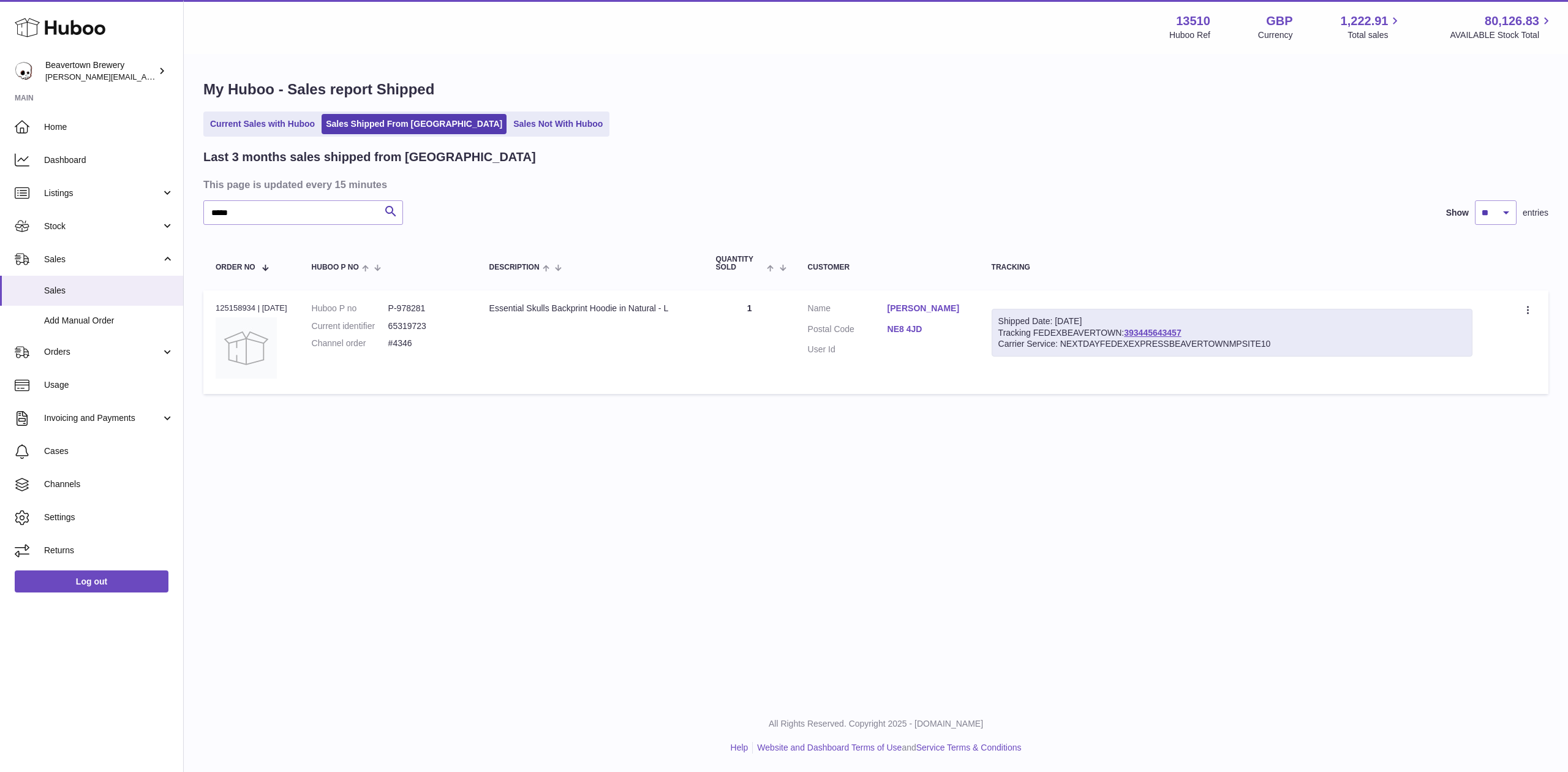
drag, startPoint x: 1148, startPoint y: 339, endPoint x: 1162, endPoint y: 297, distance: 44.3
click at [1164, 282] on th "Tracking" at bounding box center [1232, 264] width 505 height 41
drag, startPoint x: 261, startPoint y: 200, endPoint x: 166, endPoint y: 192, distance: 95.3
click at [170, 194] on div "Huboo Beavertown Brewery [PERSON_NAME][EMAIL_ADDRESS][PERSON_NAME][DOMAIN_NAME]…" at bounding box center [784, 386] width 1568 height 772
paste input "text"
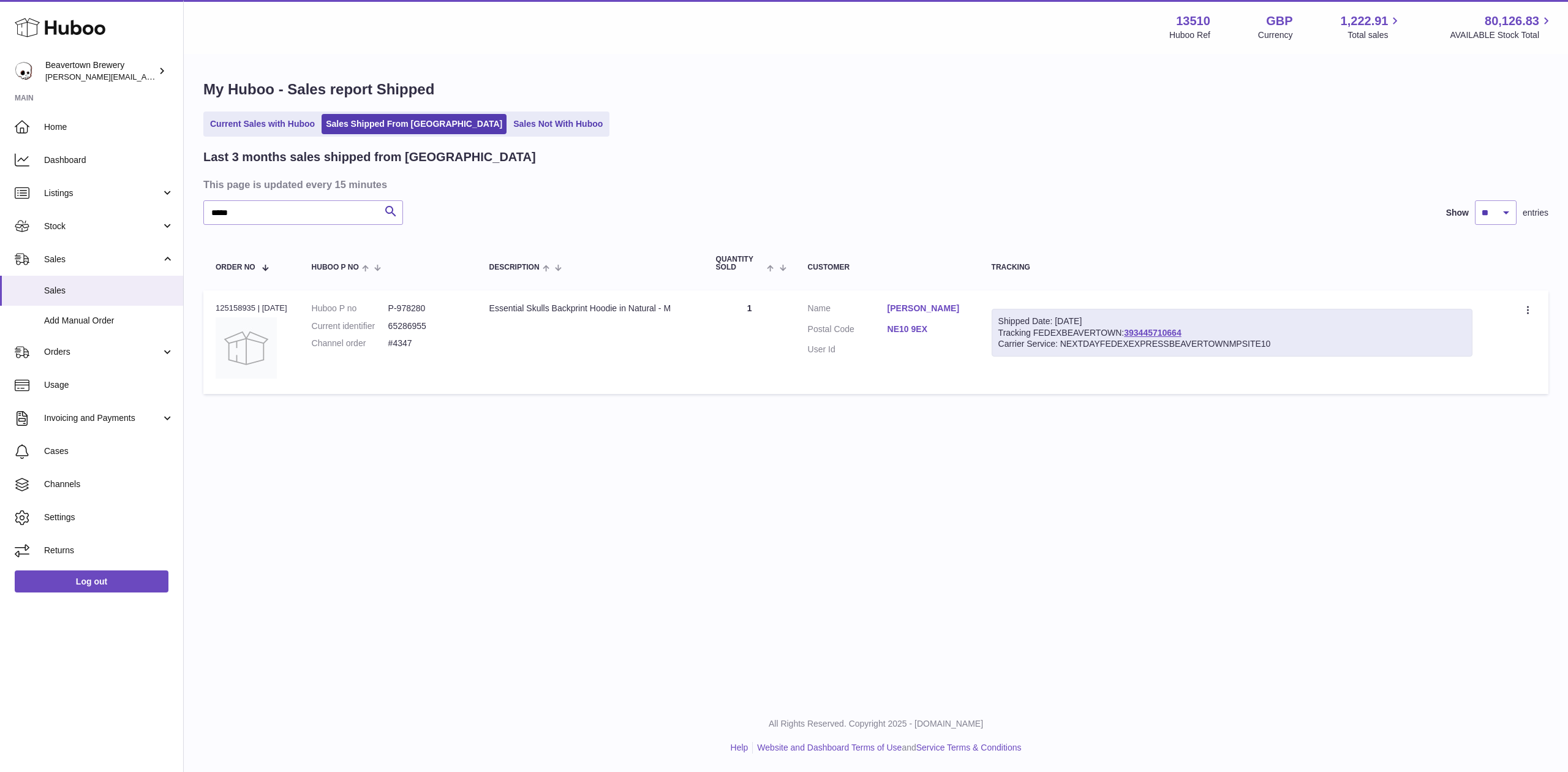
drag, startPoint x: 1141, startPoint y: 324, endPoint x: 1151, endPoint y: 305, distance: 21.5
click at [1147, 277] on th "Tracking" at bounding box center [1232, 264] width 505 height 41
drag, startPoint x: 270, startPoint y: 209, endPoint x: 50, endPoint y: 172, distance: 223.1
click at [76, 177] on div "Huboo Beavertown Brewery [PERSON_NAME][EMAIL_ADDRESS][PERSON_NAME][DOMAIN_NAME]…" at bounding box center [784, 386] width 1568 height 772
paste input "text"
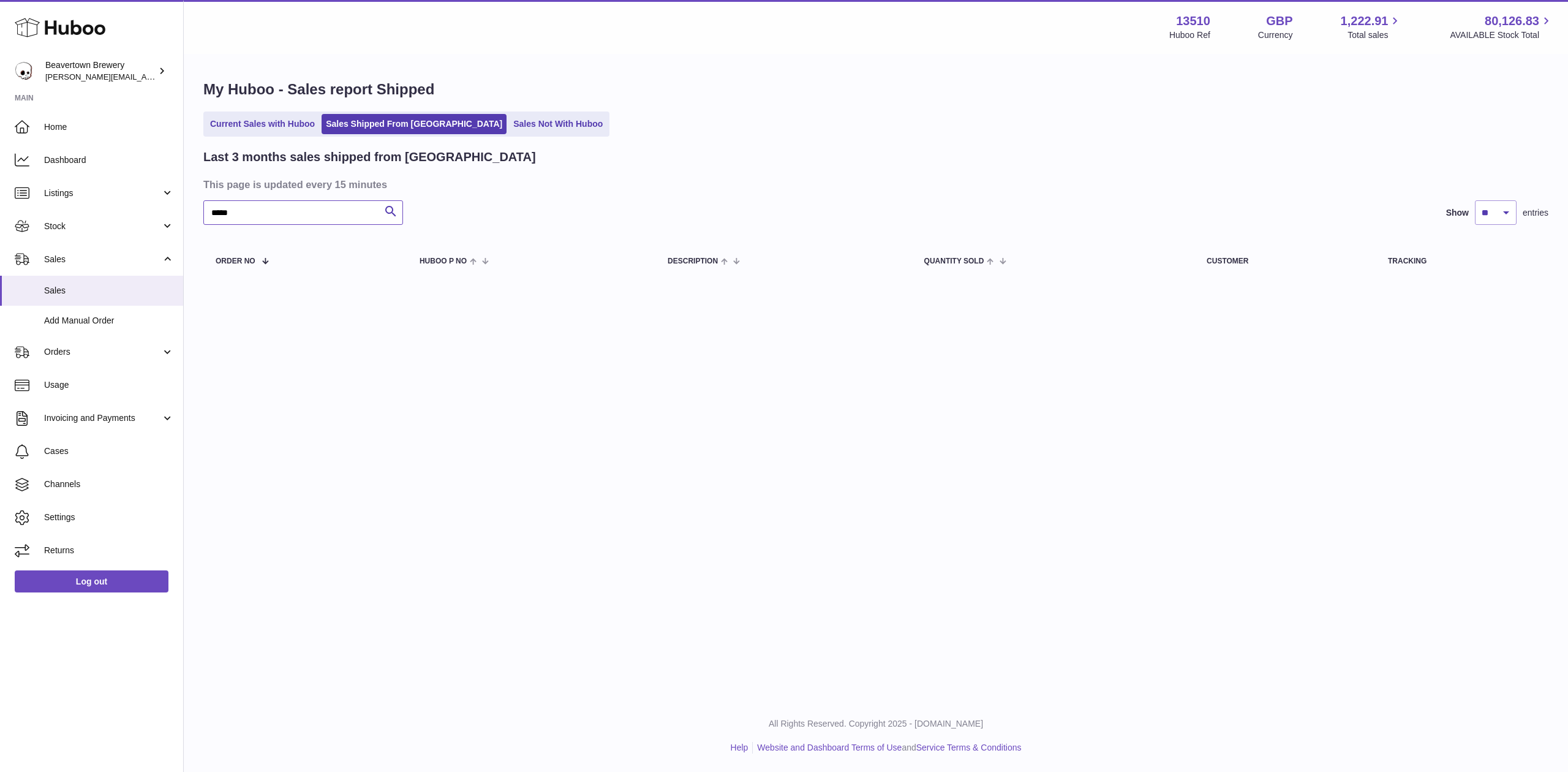
type input "*****"
